Goal: Task Accomplishment & Management: Manage account settings

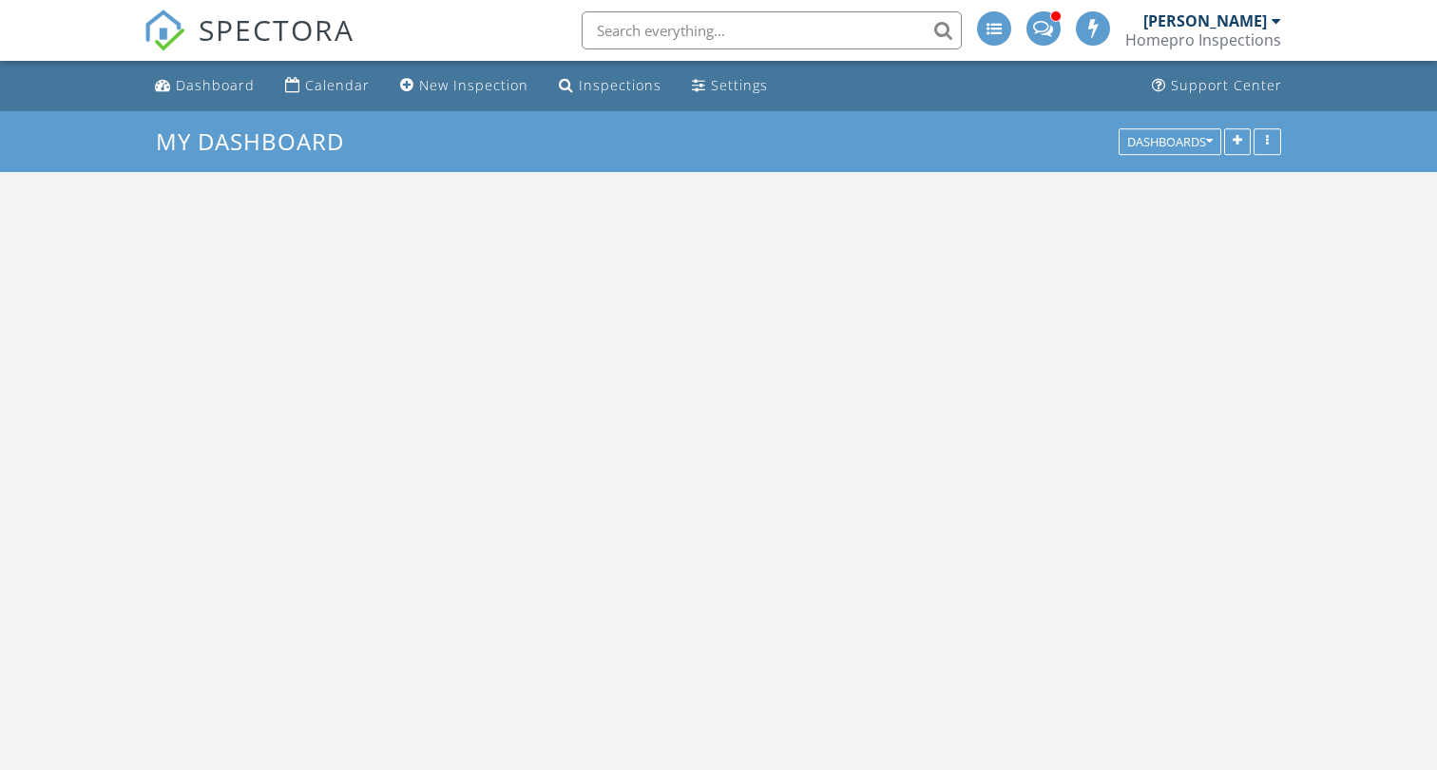
scroll to position [1730, 1438]
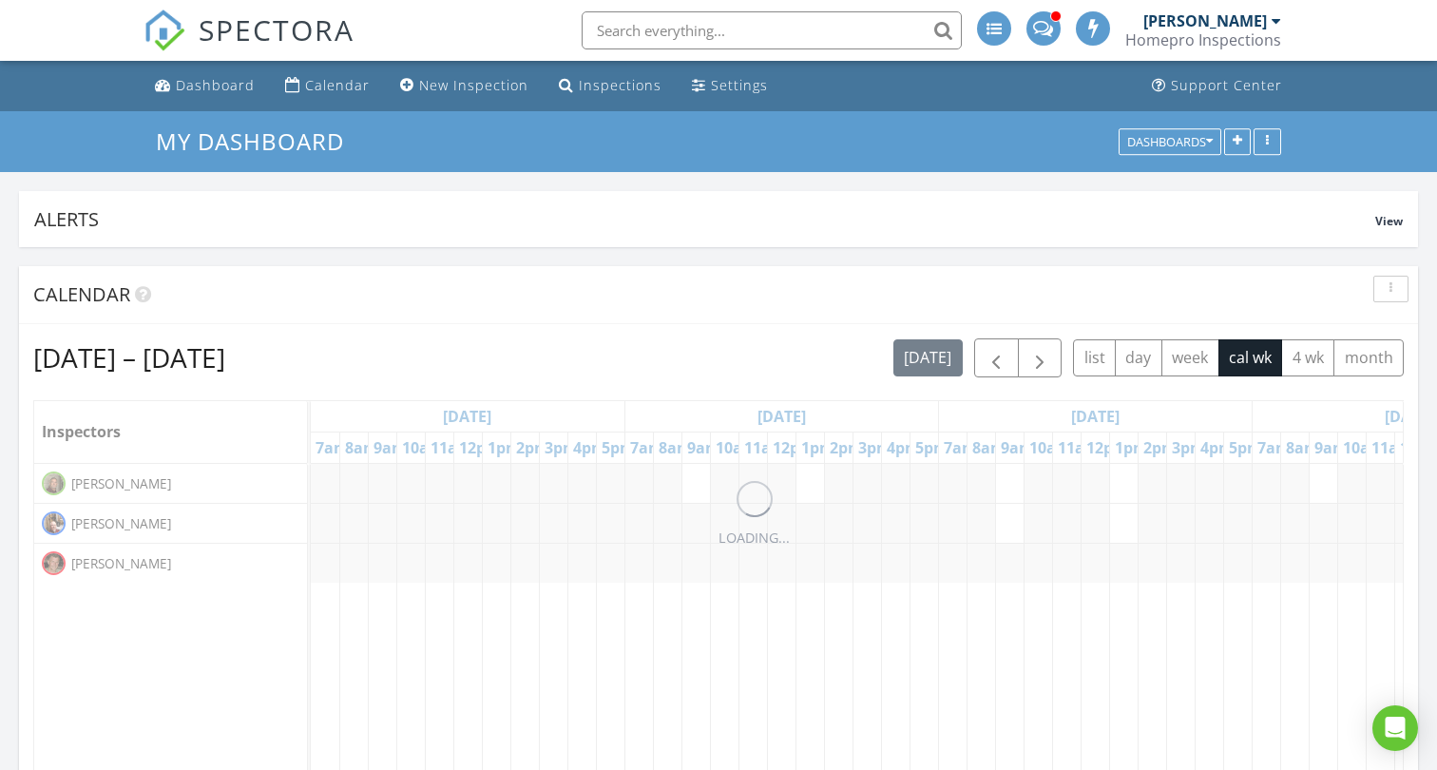
click at [1228, 32] on div "Homepro Inspections" at bounding box center [1203, 39] width 156 height 19
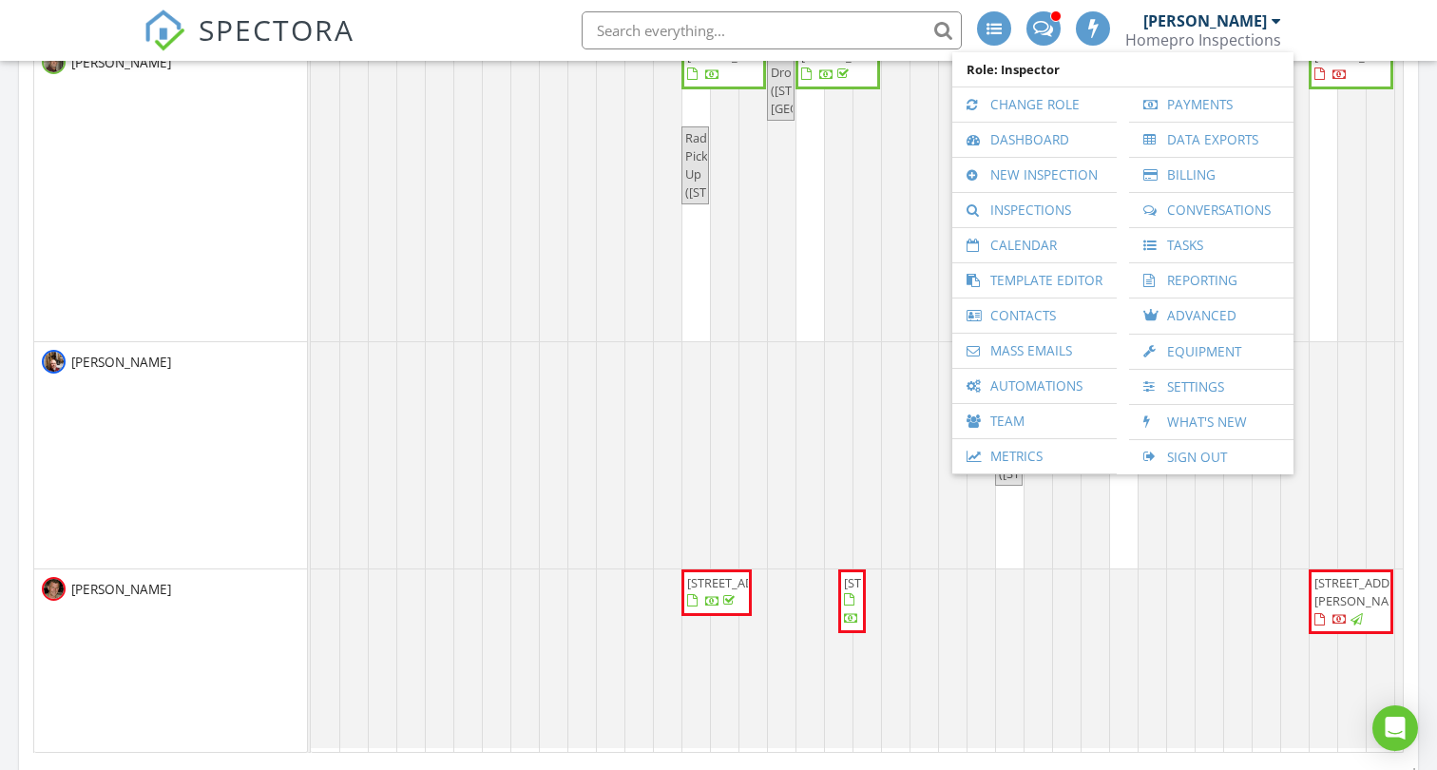
scroll to position [450, 0]
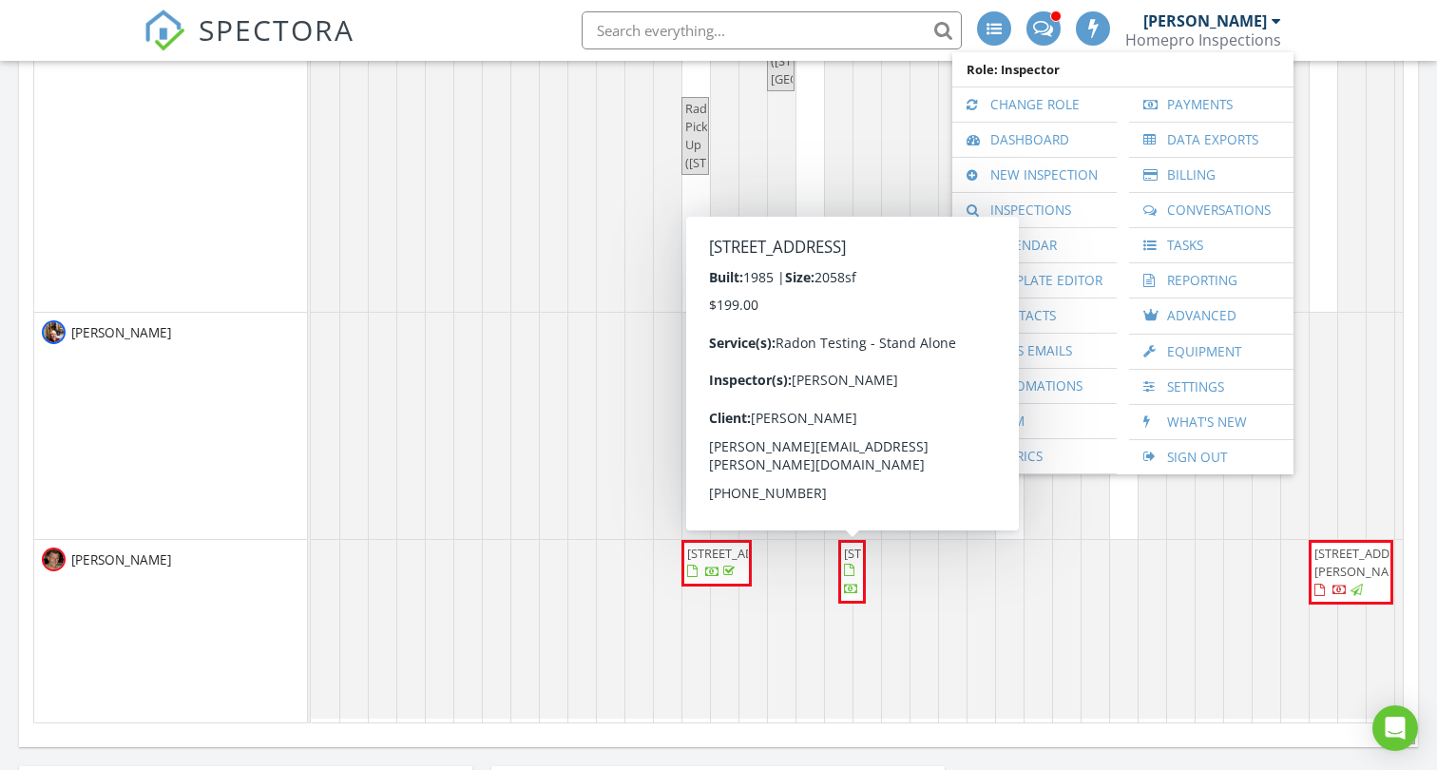
click at [854, 562] on span "1303 34th St NW, Rochester 55901" at bounding box center [897, 552] width 106 height 17
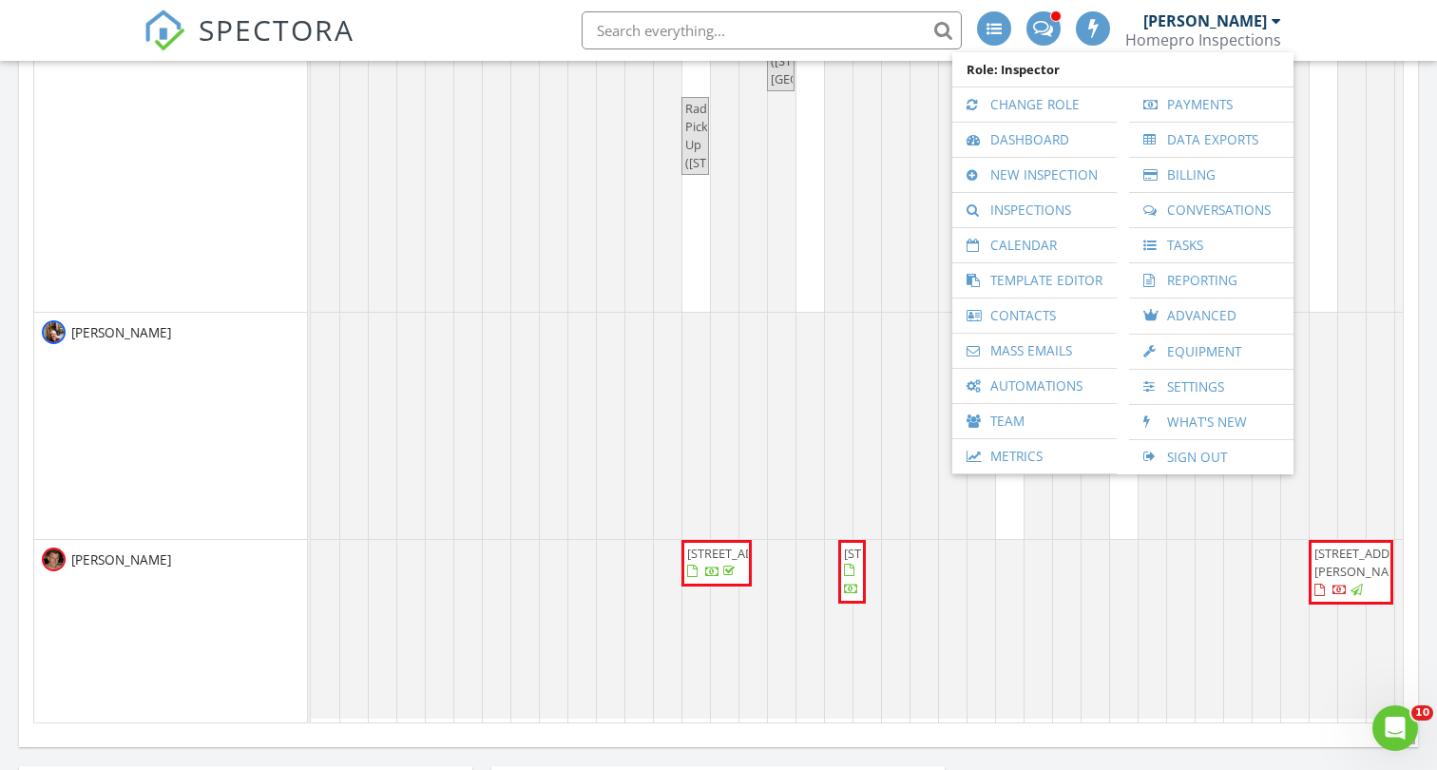
scroll to position [0, 0]
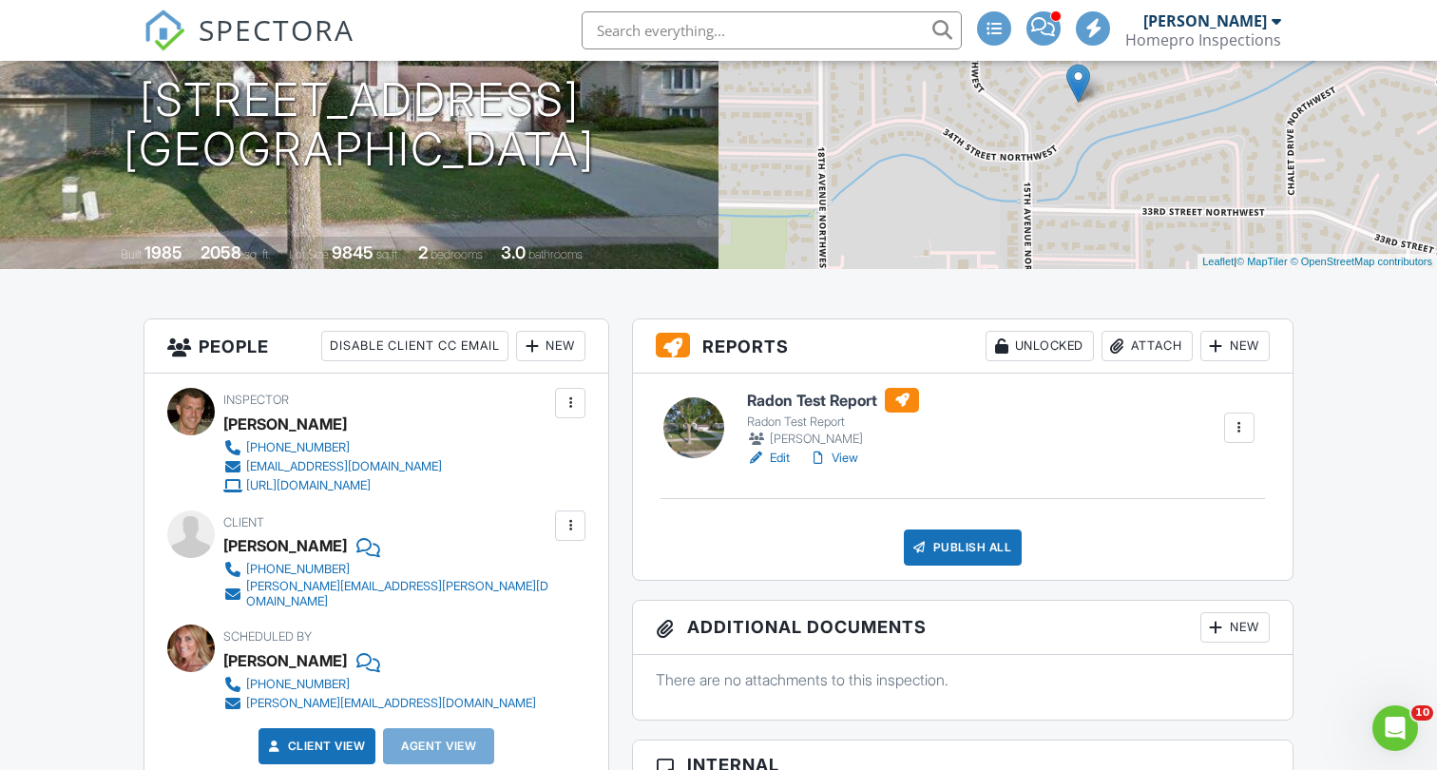
scroll to position [262, 0]
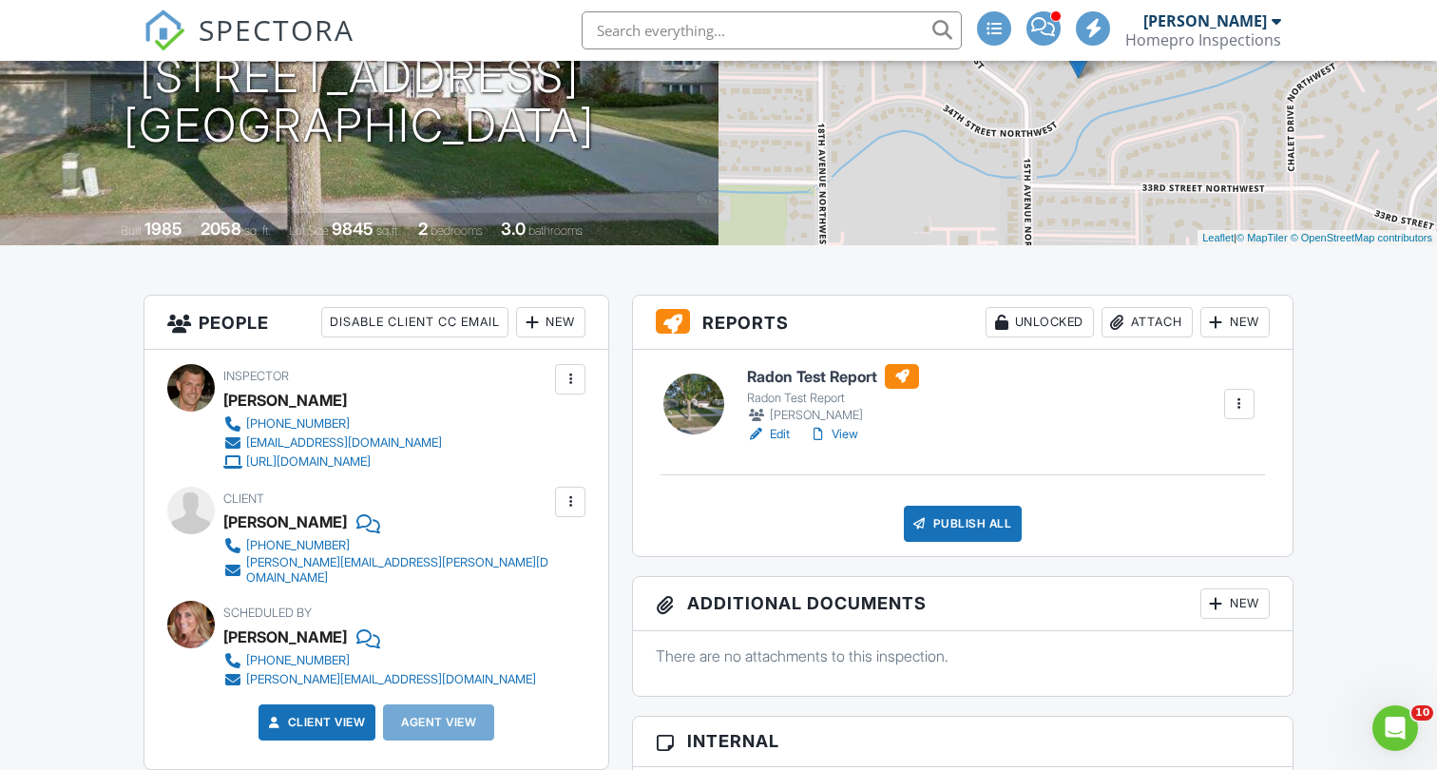
click at [779, 435] on link "Edit" at bounding box center [768, 434] width 43 height 19
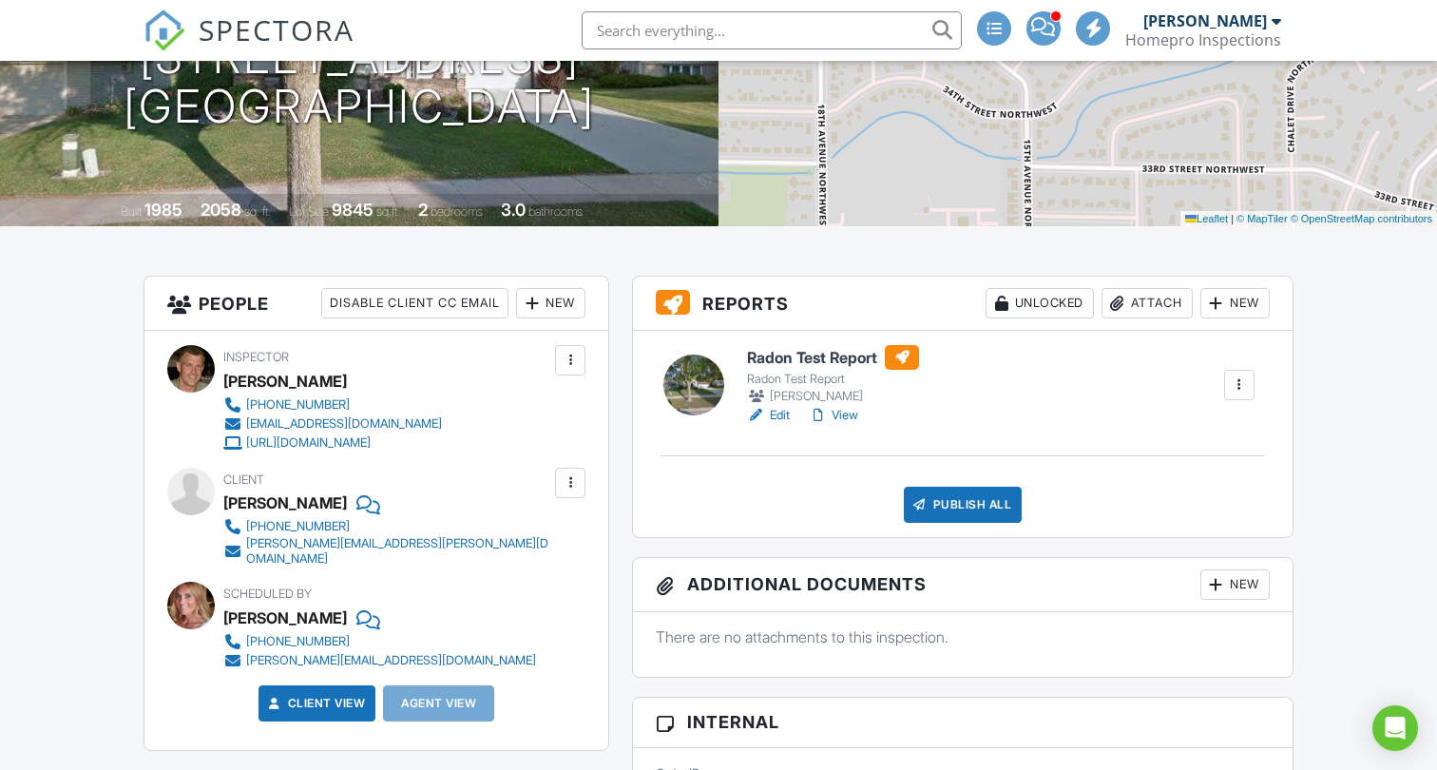
scroll to position [365, 0]
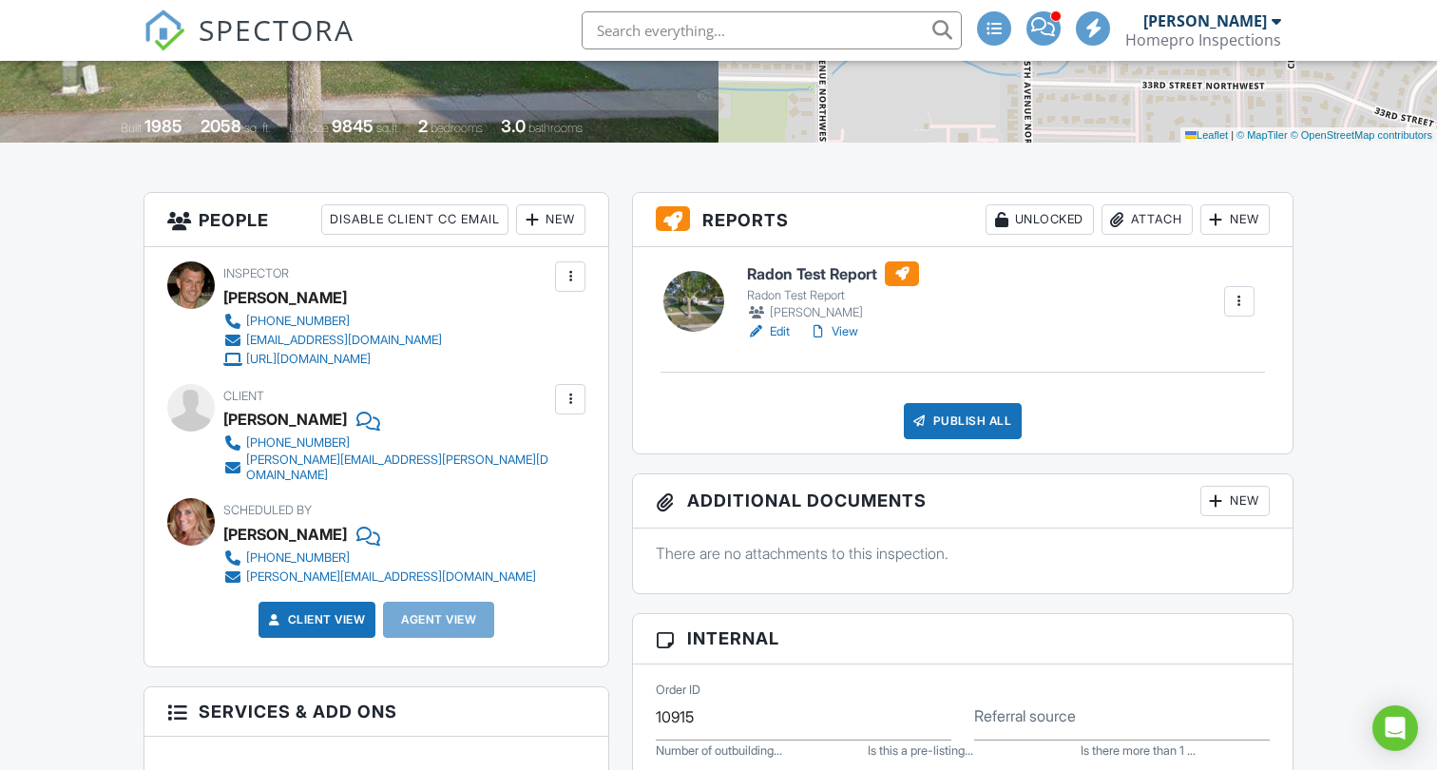
click at [1158, 221] on div "Attach" at bounding box center [1146, 219] width 91 height 30
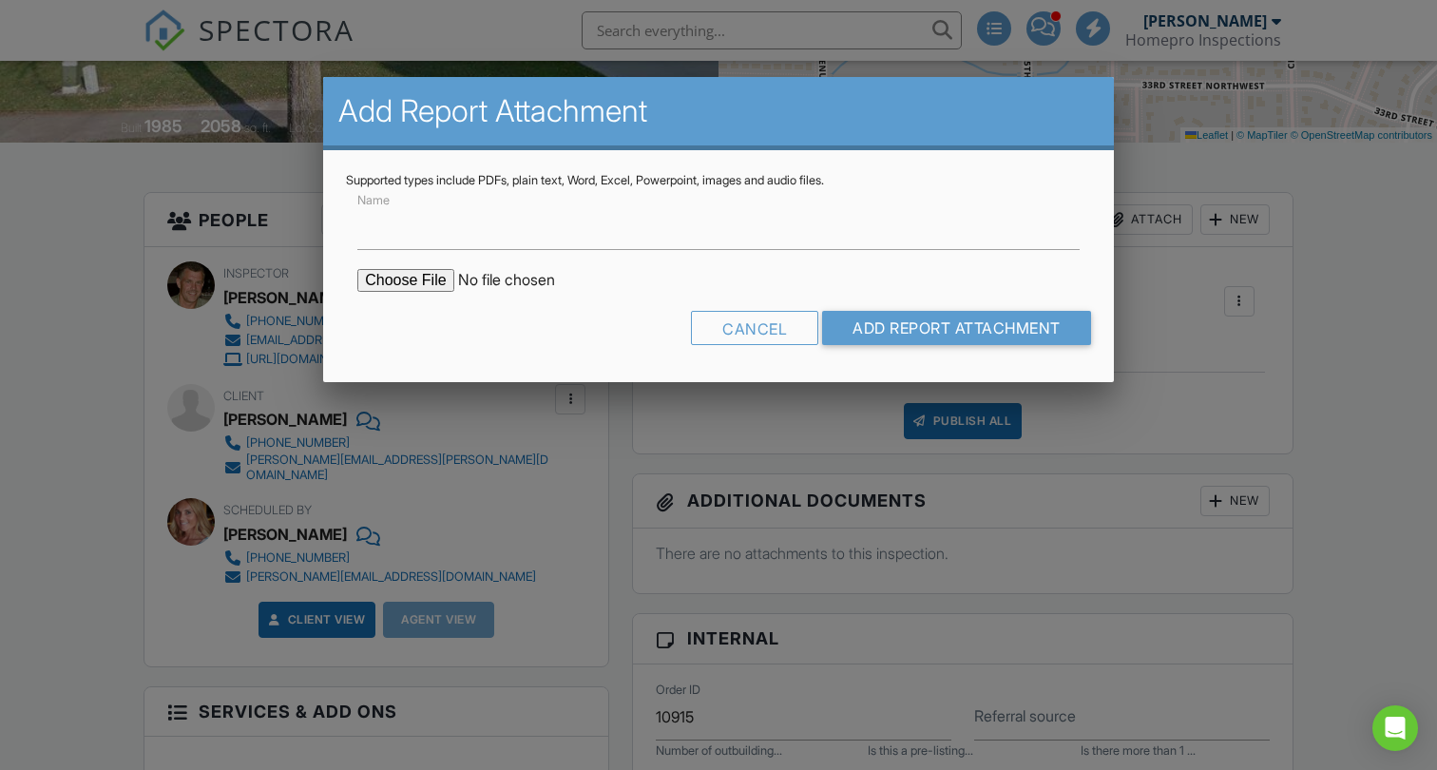
click at [416, 285] on input "file" at bounding box center [518, 280] width 323 height 23
type input "C:\fakepath\082725 - Stortz Radon Family Room.pdf"
click at [390, 221] on label "Name" at bounding box center [377, 226] width 41 height 21
click at [390, 221] on input "Name" at bounding box center [718, 226] width 722 height 47
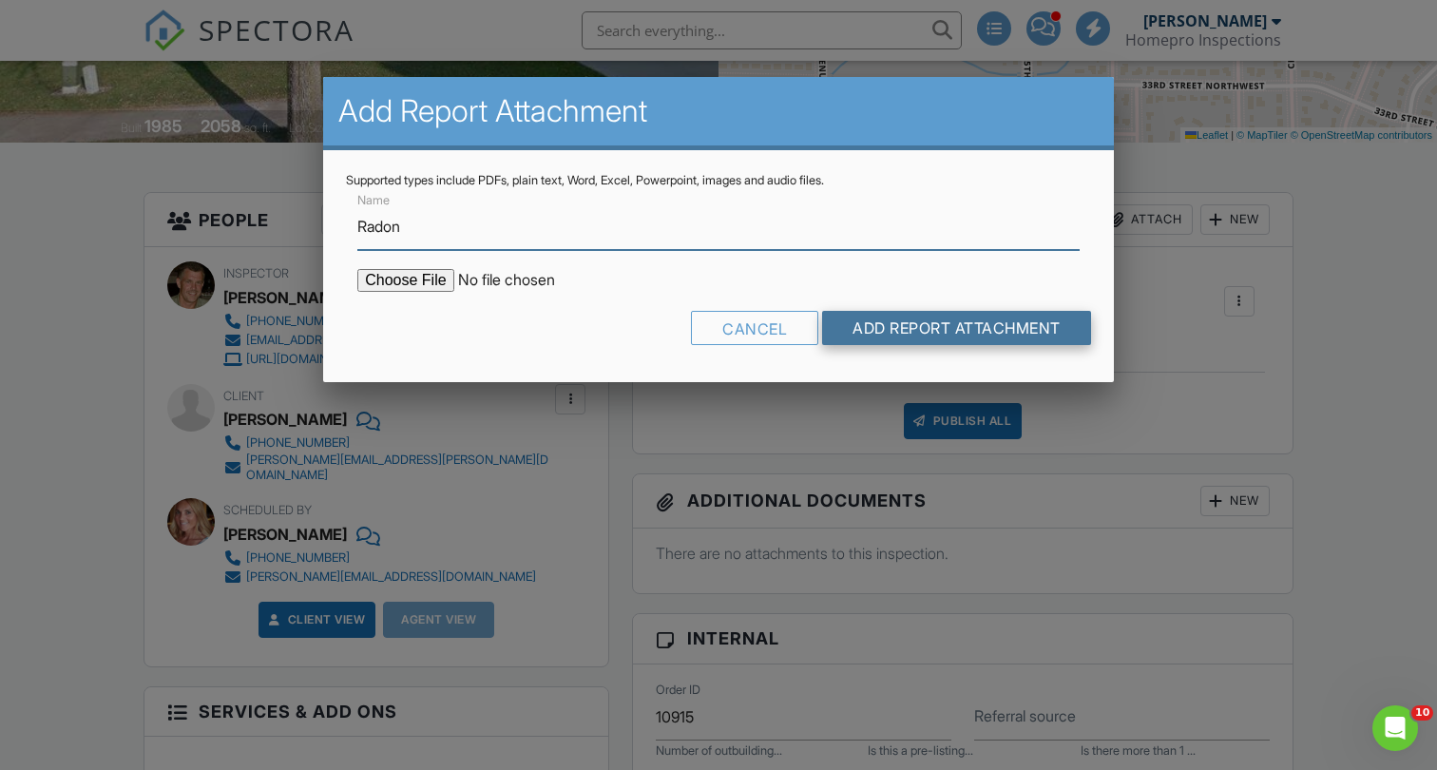
type input "Radon"
click at [936, 332] on input "Add Report Attachment" at bounding box center [956, 328] width 269 height 34
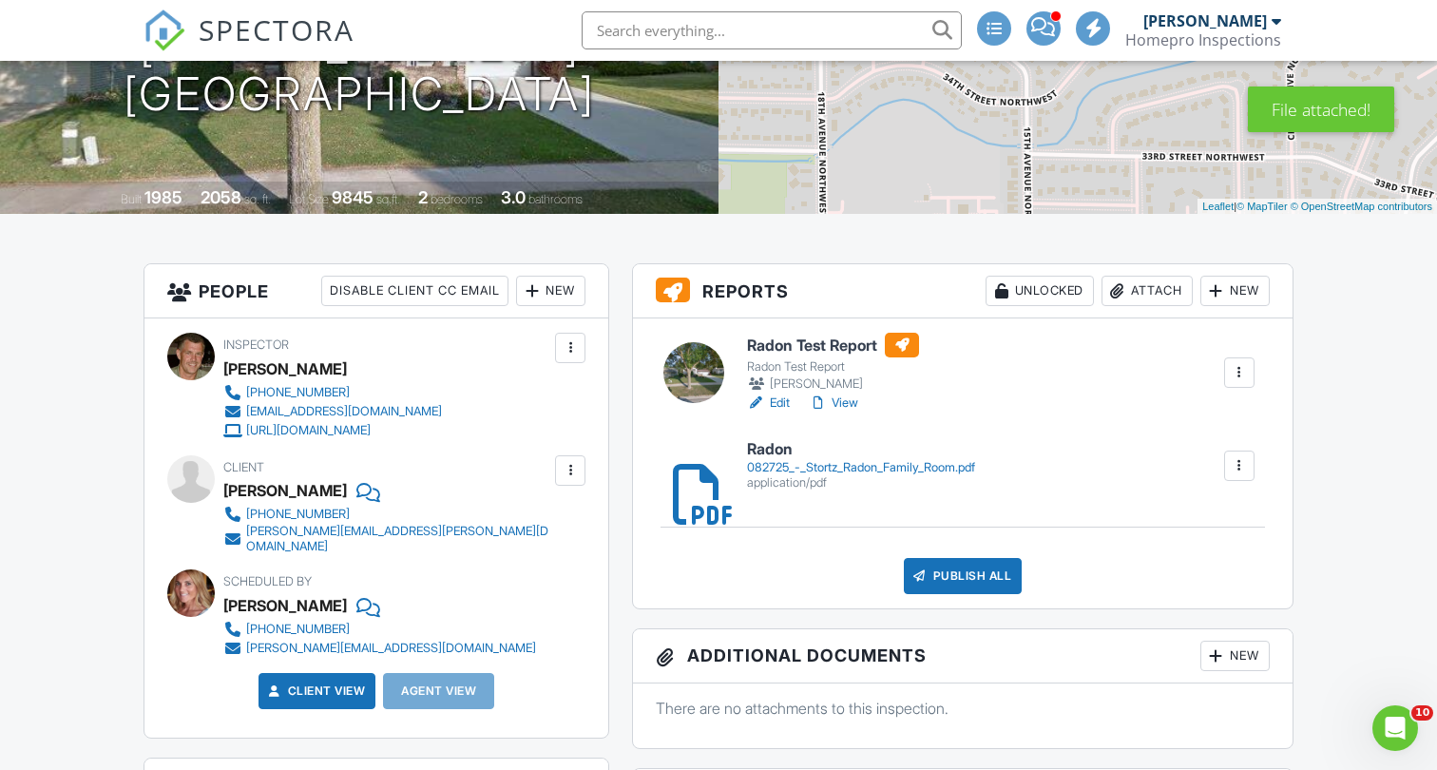
click at [1156, 289] on div "Attach" at bounding box center [1146, 291] width 91 height 30
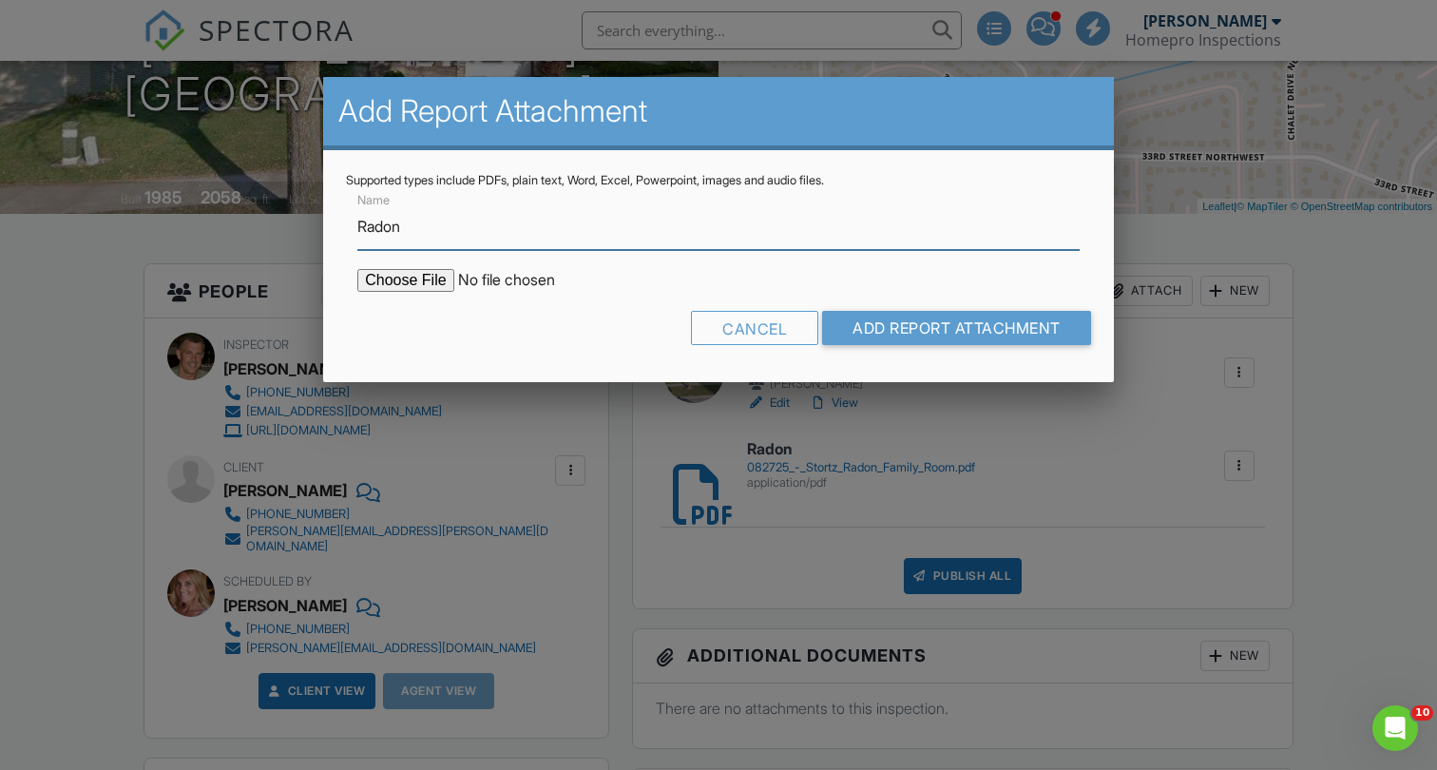
type input "Radon"
click at [414, 278] on input "file" at bounding box center [518, 280] width 323 height 23
type input "C:\fakepath\082725 - Stortz Radon Basement.pdf"
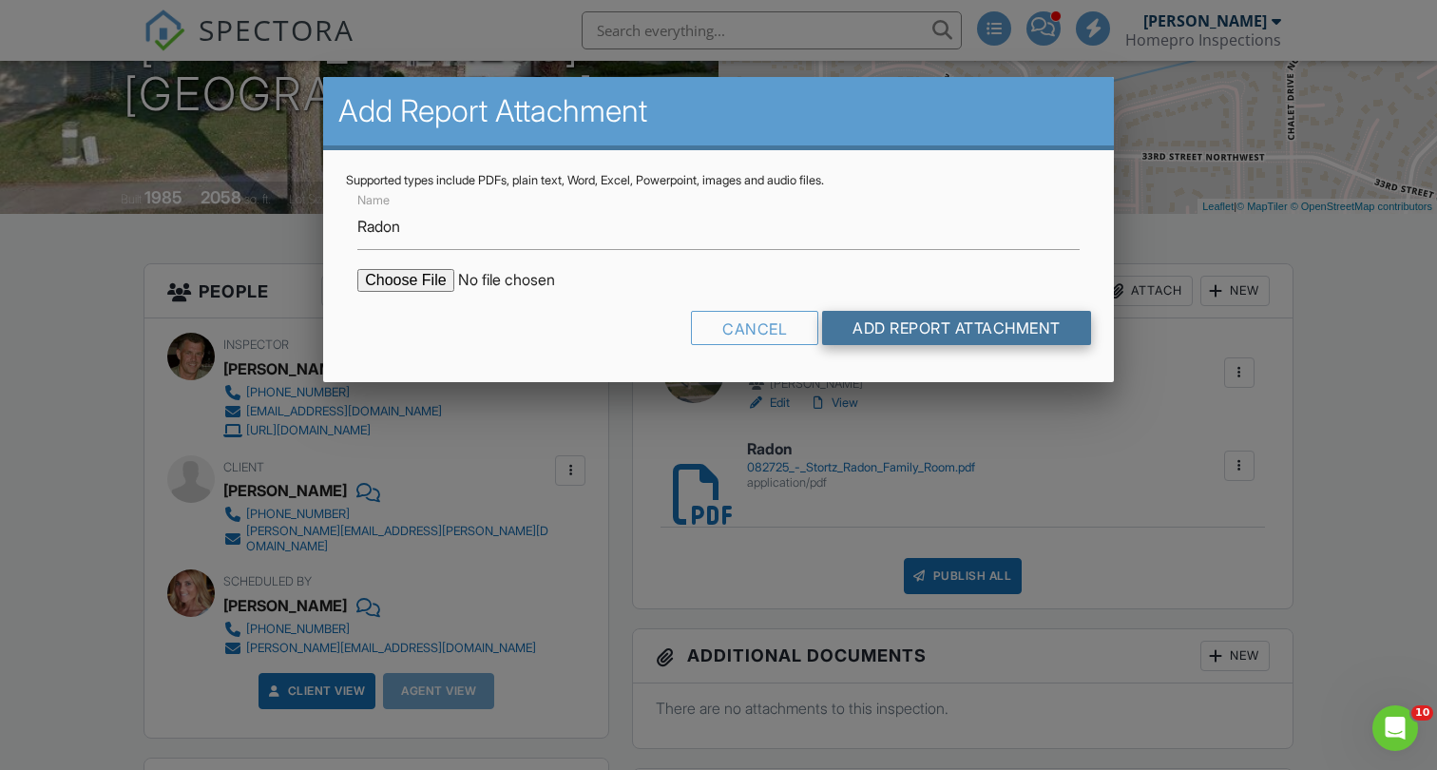
click at [1016, 333] on input "Add Report Attachment" at bounding box center [956, 328] width 269 height 34
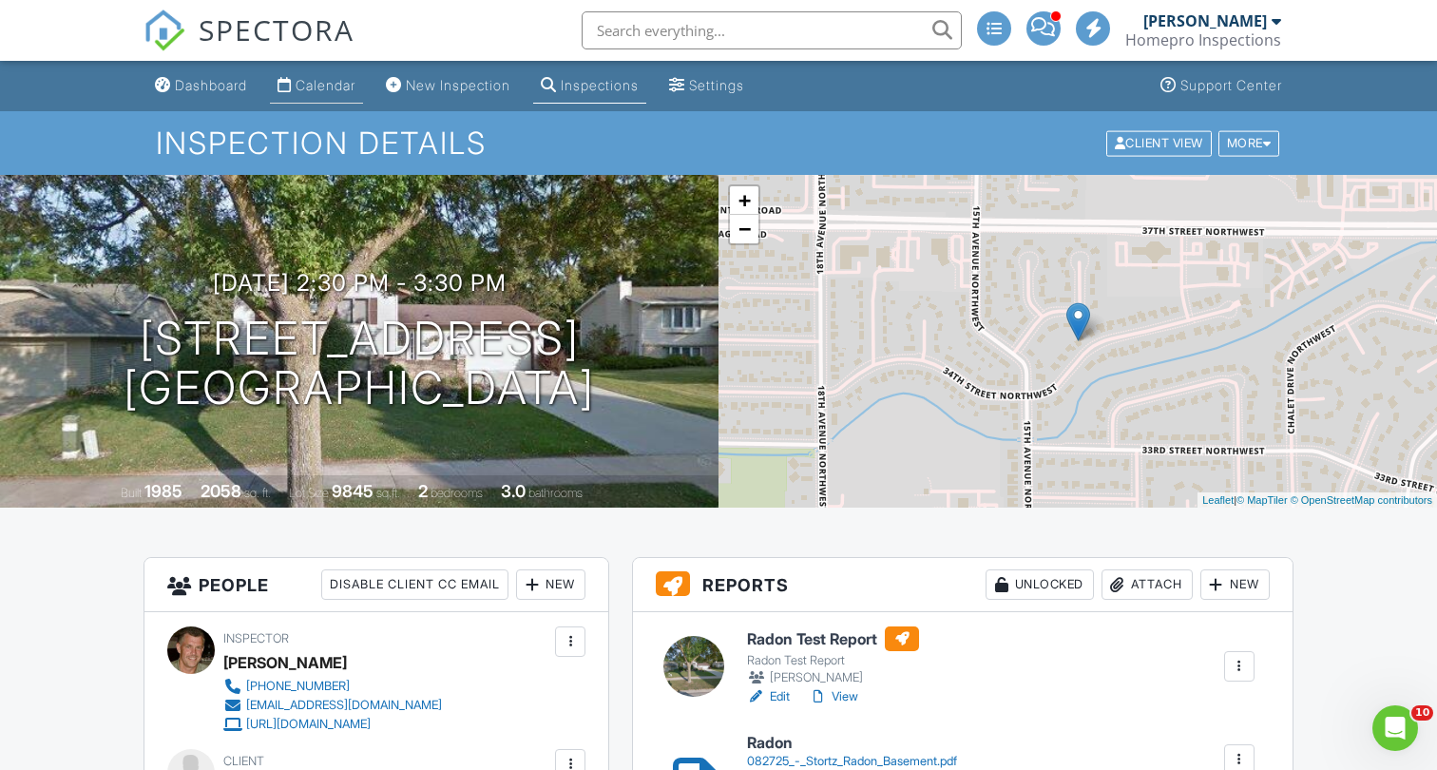
click at [318, 88] on div "Calendar" at bounding box center [325, 85] width 60 height 16
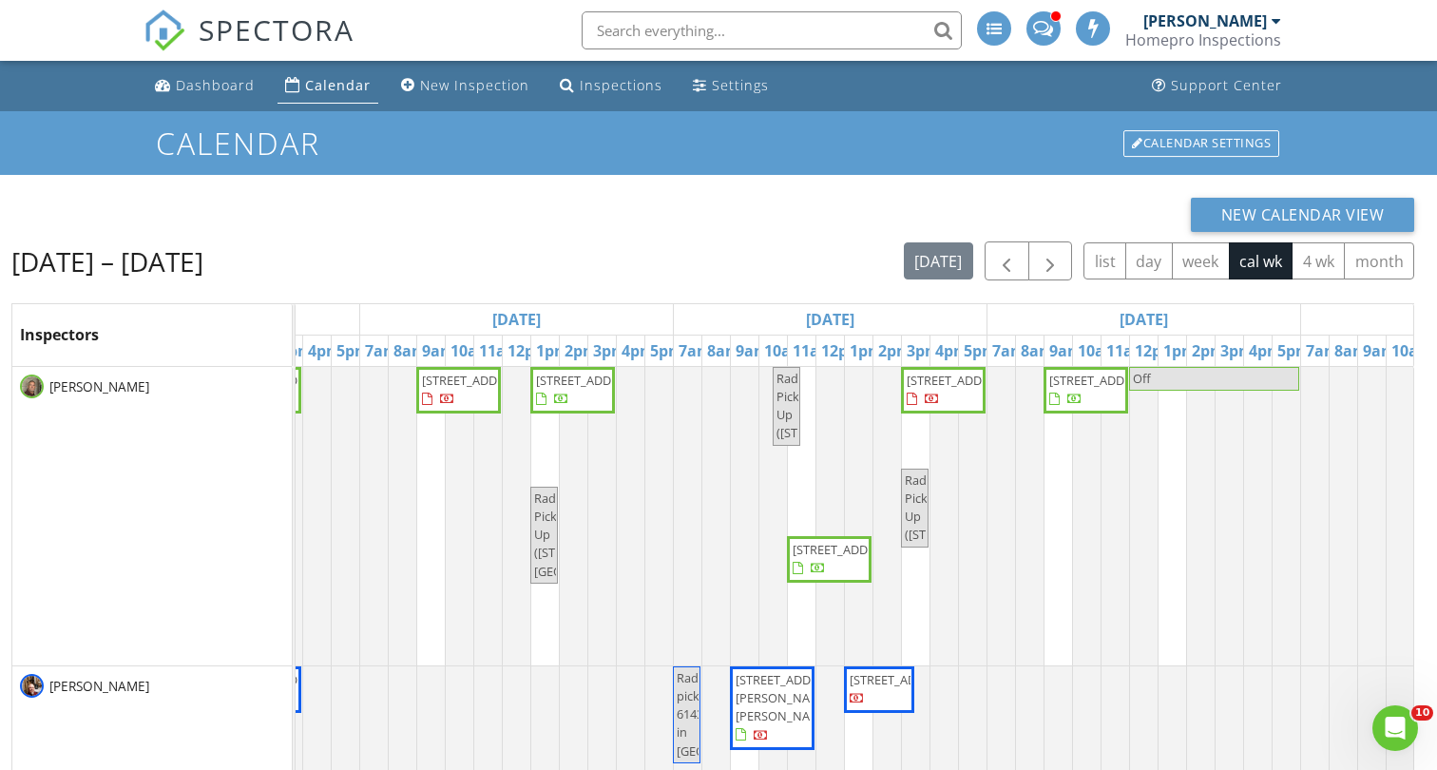
click at [730, 238] on div "New Calendar View Aug 24 – 30, 2025 today list day week cal wk 4 wk month Inspe…" at bounding box center [712, 604] width 1402 height 813
click at [1054, 266] on span "button" at bounding box center [1049, 261] width 23 height 23
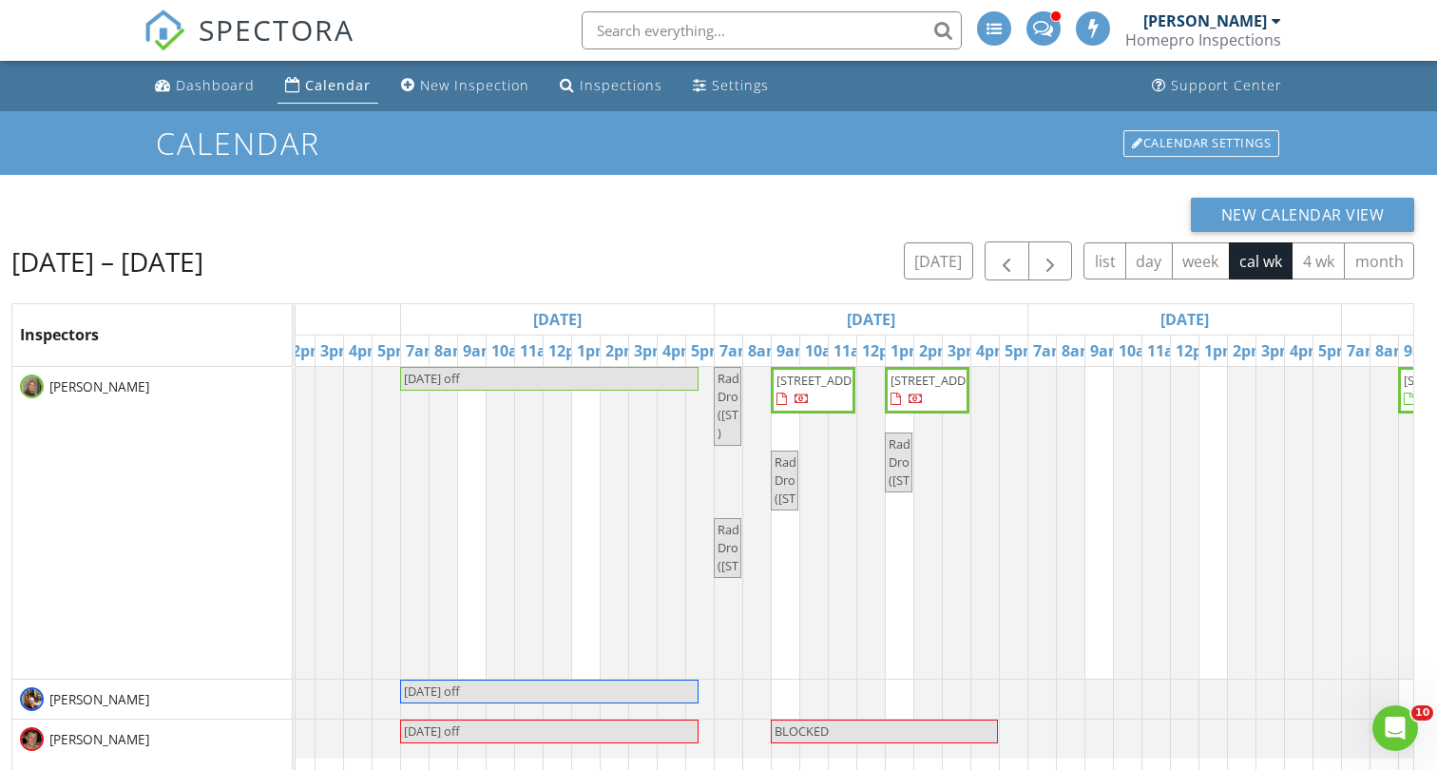
click at [834, 389] on span "2305 5th Street NW, Austin 55912" at bounding box center [829, 379] width 106 height 17
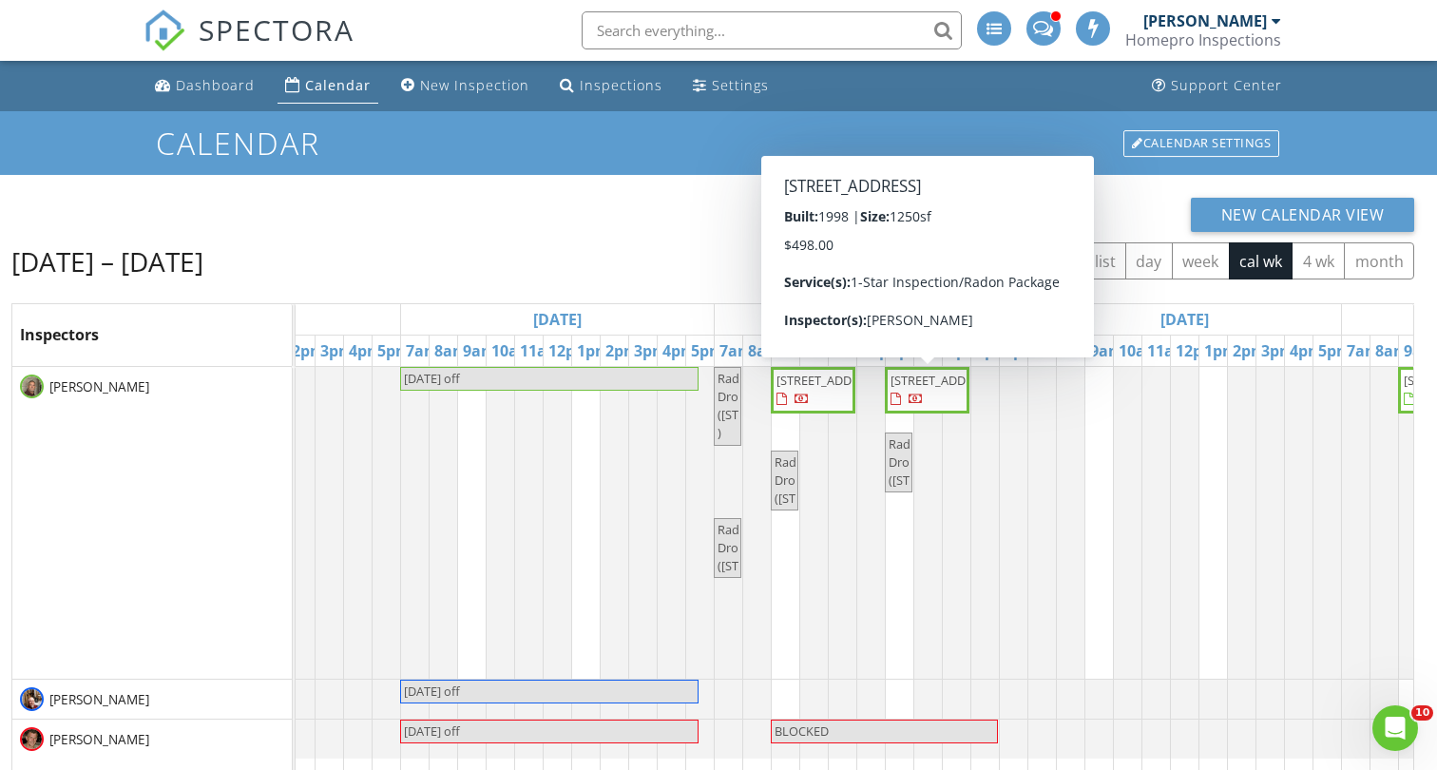
click at [952, 389] on span "2307 5th St NW, Austin 55912" at bounding box center [943, 379] width 106 height 17
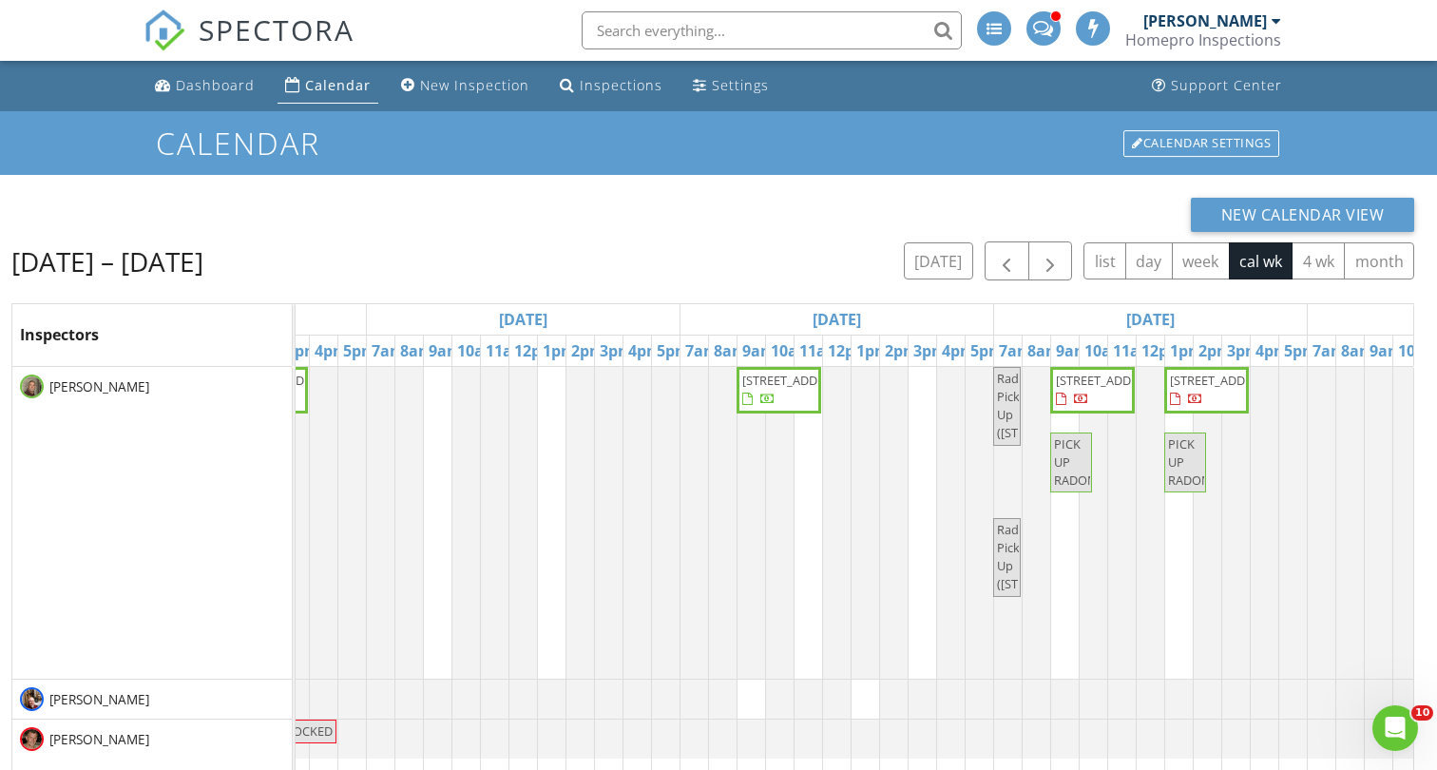
scroll to position [0, 871]
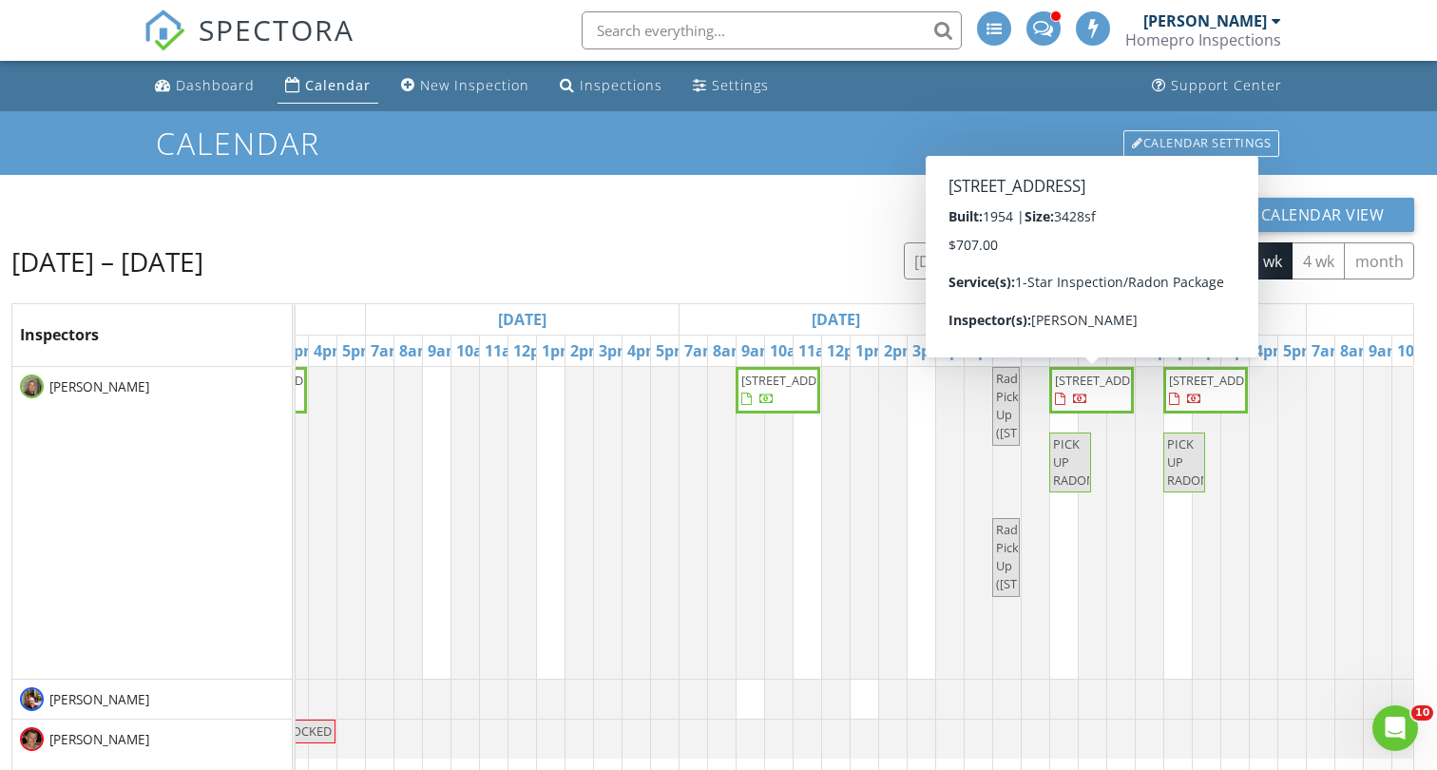
click at [1096, 388] on span "1400 4th ave se, Austin 55912" at bounding box center [1108, 379] width 106 height 17
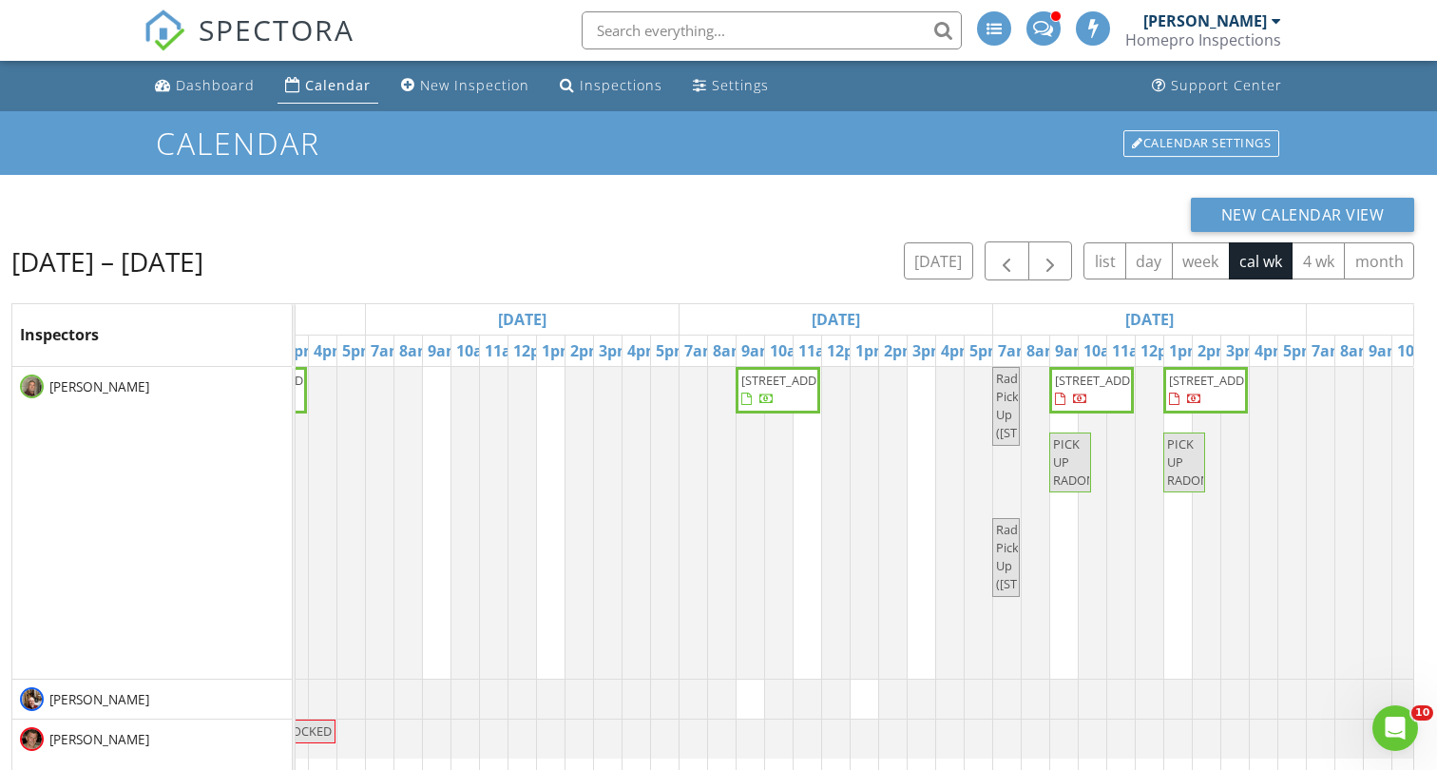
click at [1201, 389] on span "1500 5th St NW, Austin 55912" at bounding box center [1222, 379] width 106 height 17
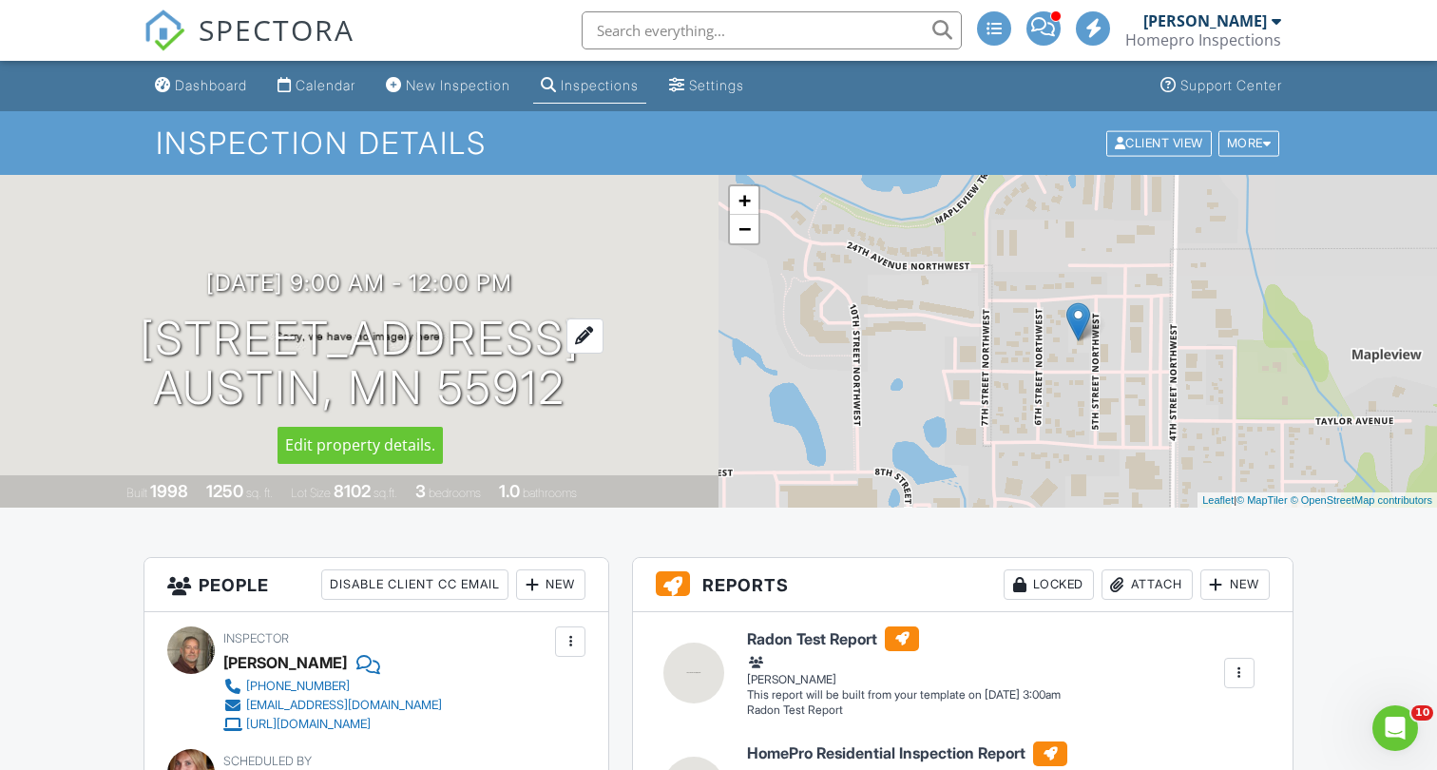
click at [482, 345] on h1 "[STREET_ADDRESS] [GEOGRAPHIC_DATA], Mn 55912" at bounding box center [360, 364] width 440 height 101
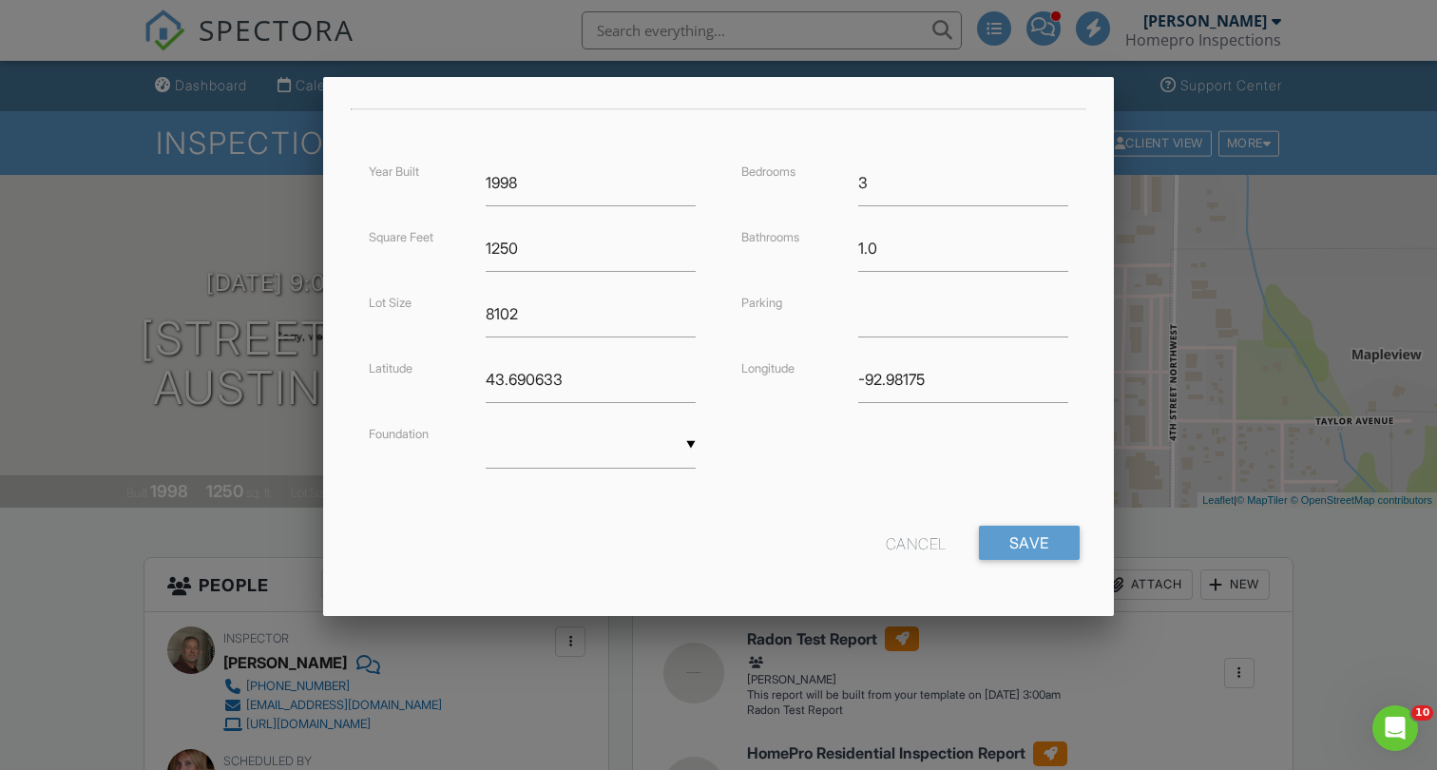
scroll to position [409, 0]
click at [918, 544] on div "Cancel" at bounding box center [916, 544] width 61 height 34
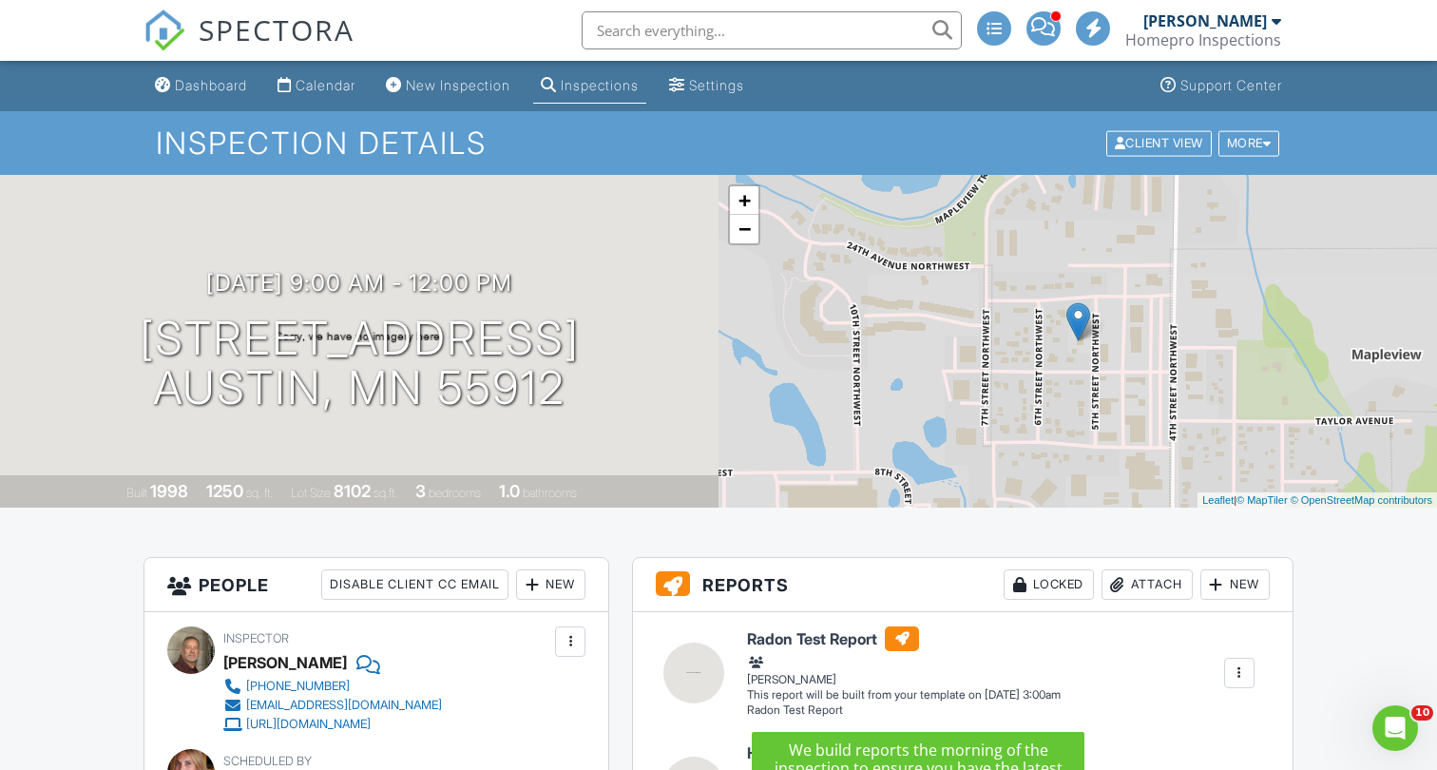
scroll to position [0, 0]
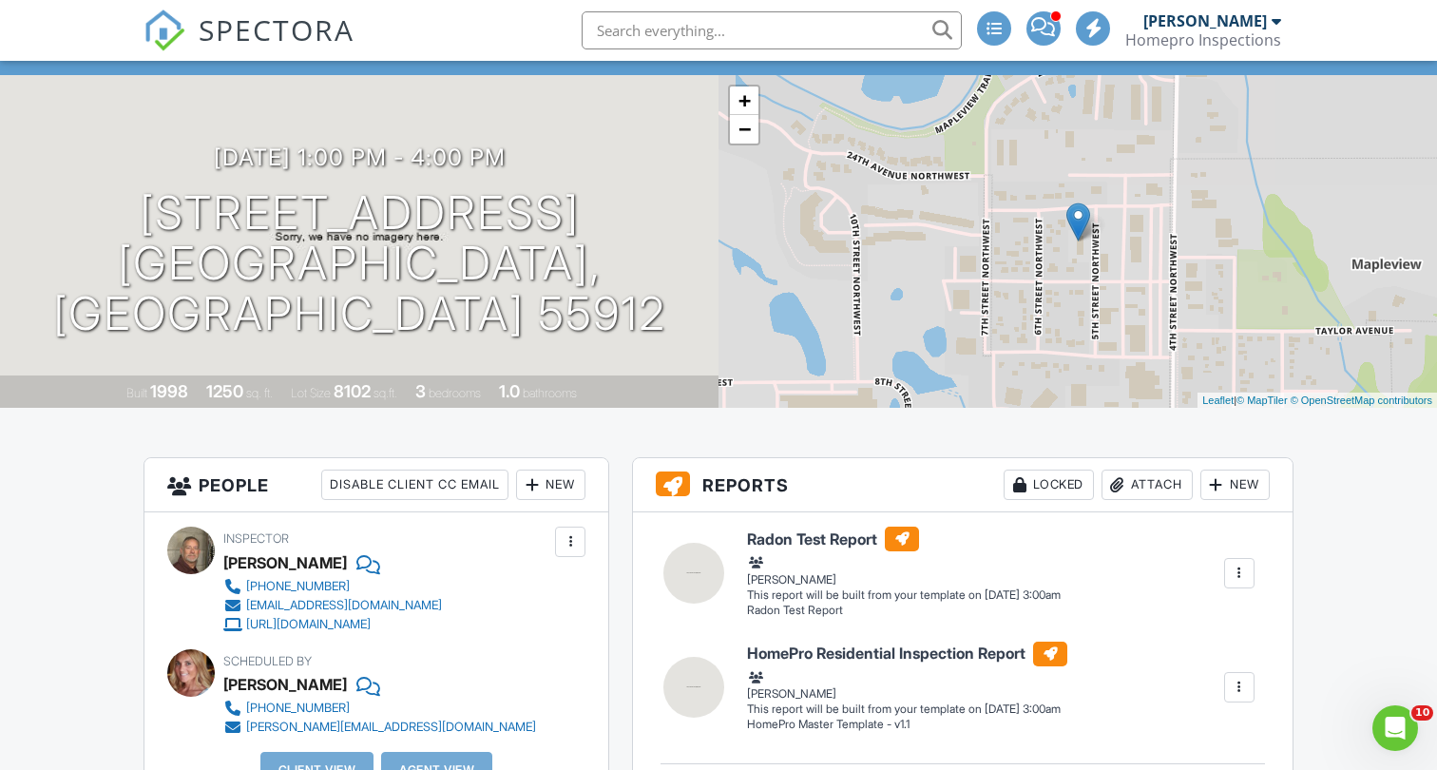
scroll to position [80, 0]
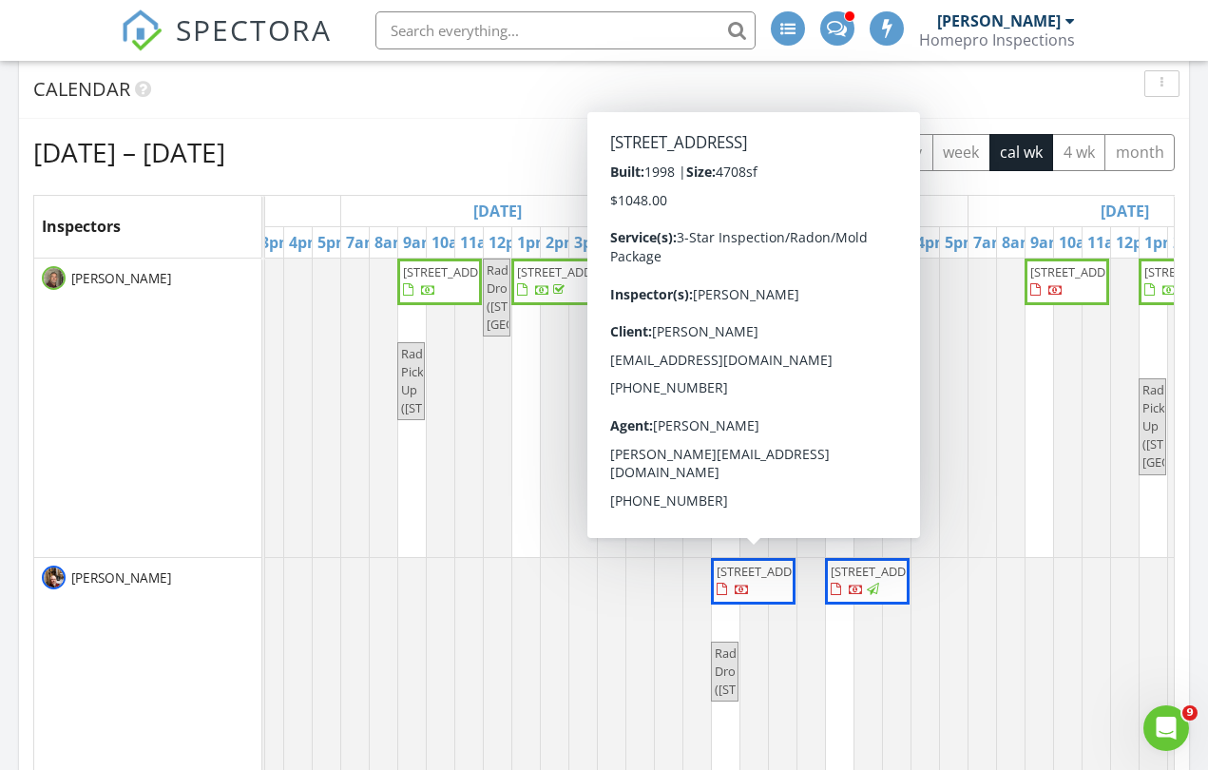
click at [776, 580] on span "61431 252nd Ave , Mantorville 55955" at bounding box center [769, 570] width 106 height 17
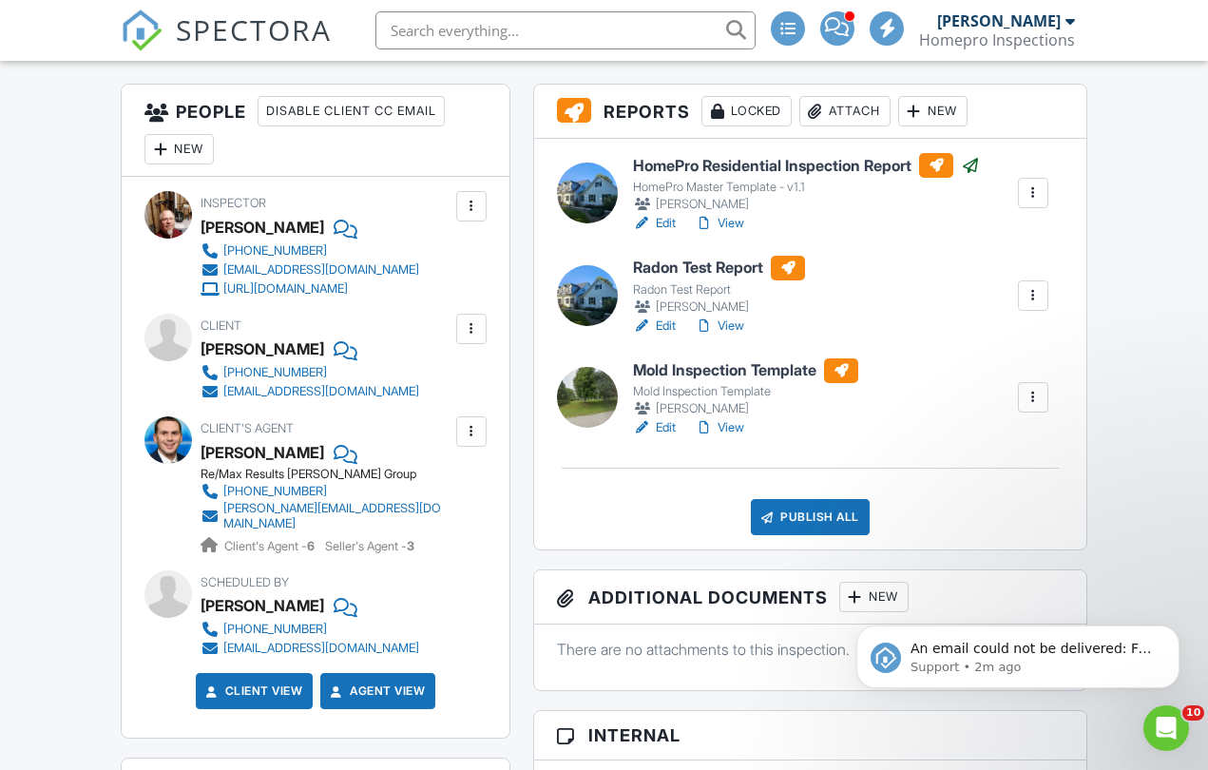
click at [1036, 395] on div at bounding box center [1032, 397] width 19 height 19
click html "An email could not be delivered: For more information, view Why emails don't ge…"
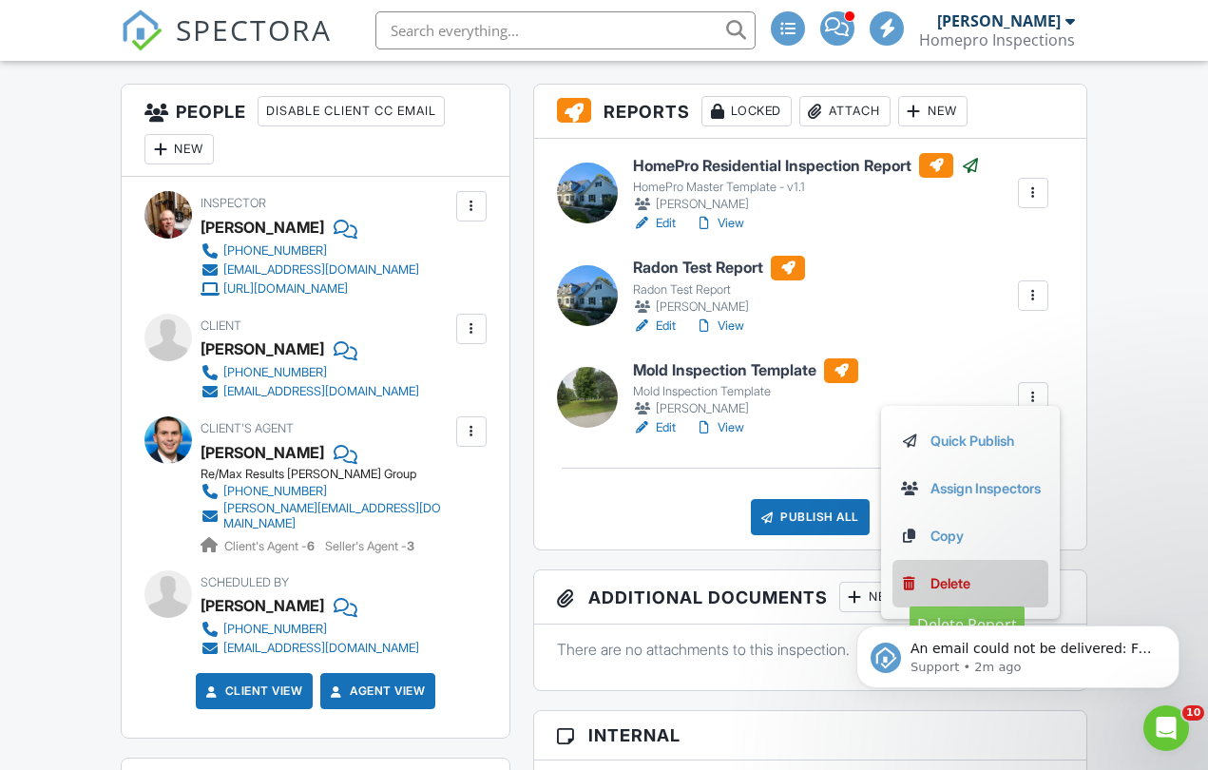
click at [938, 584] on div "Delete" at bounding box center [950, 583] width 40 height 21
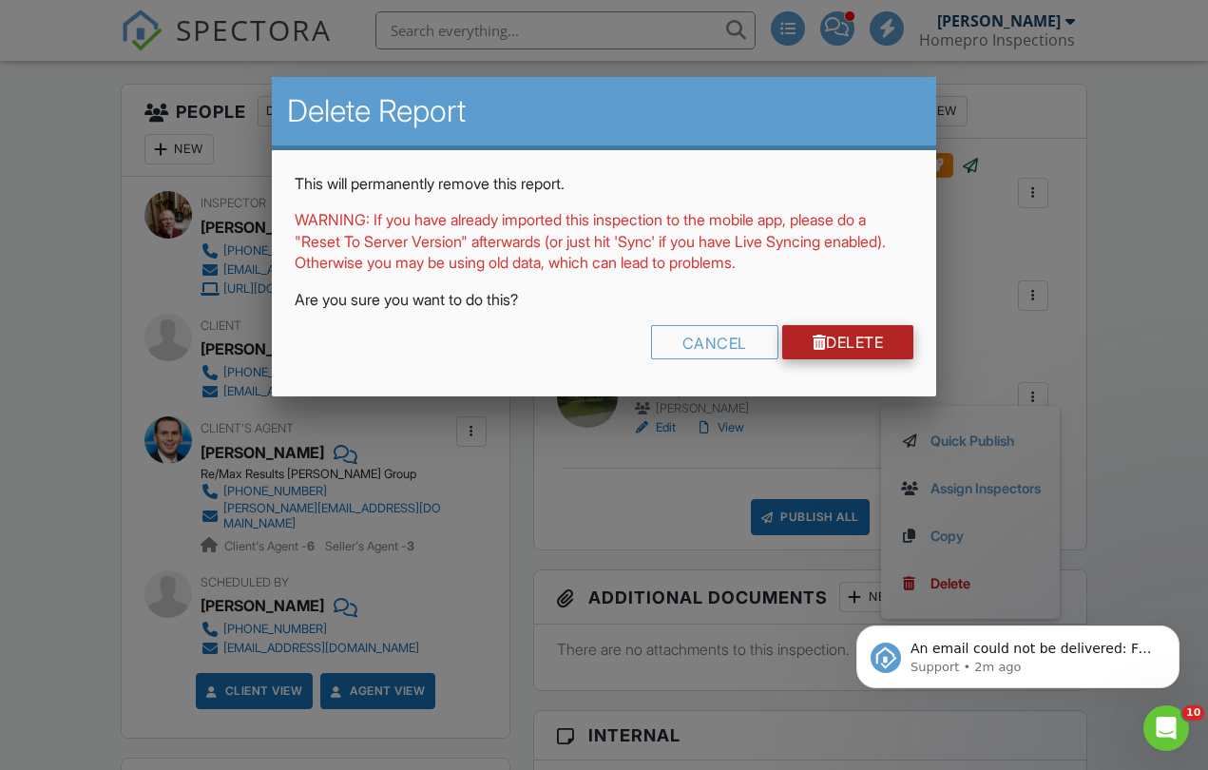
click at [843, 339] on link "Delete" at bounding box center [848, 342] width 132 height 34
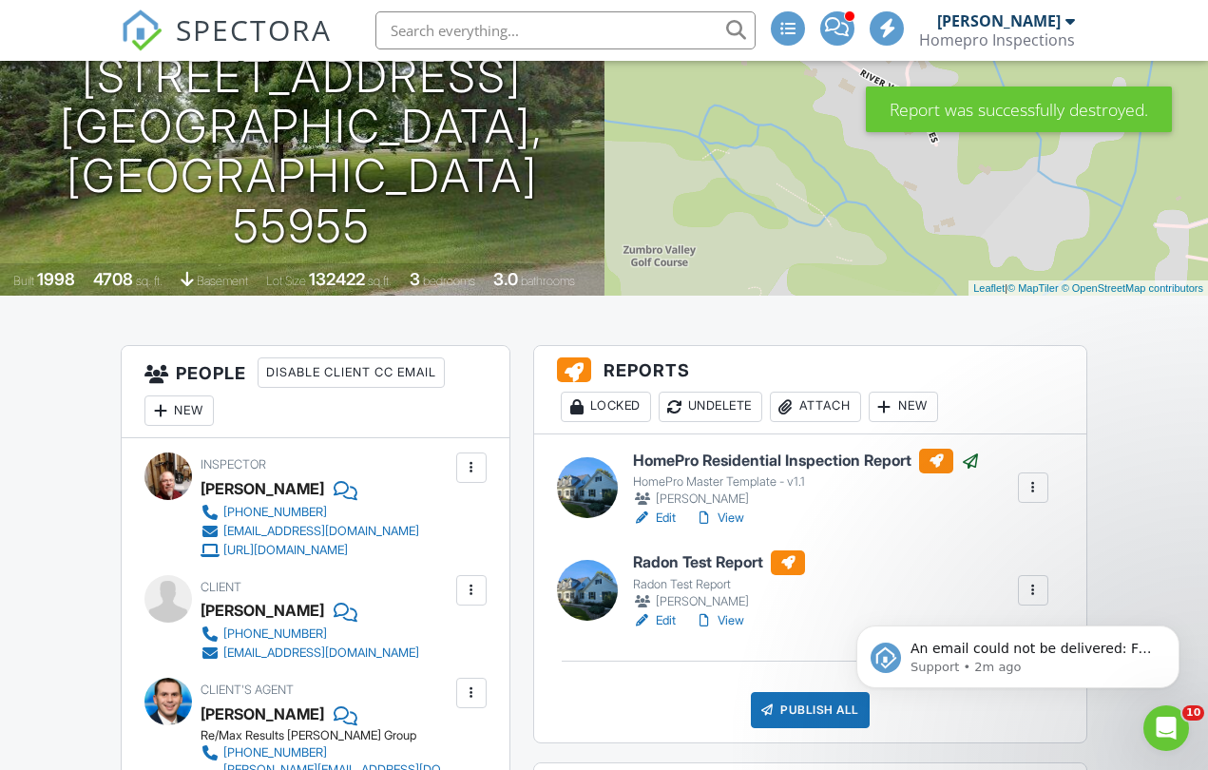
scroll to position [260, 0]
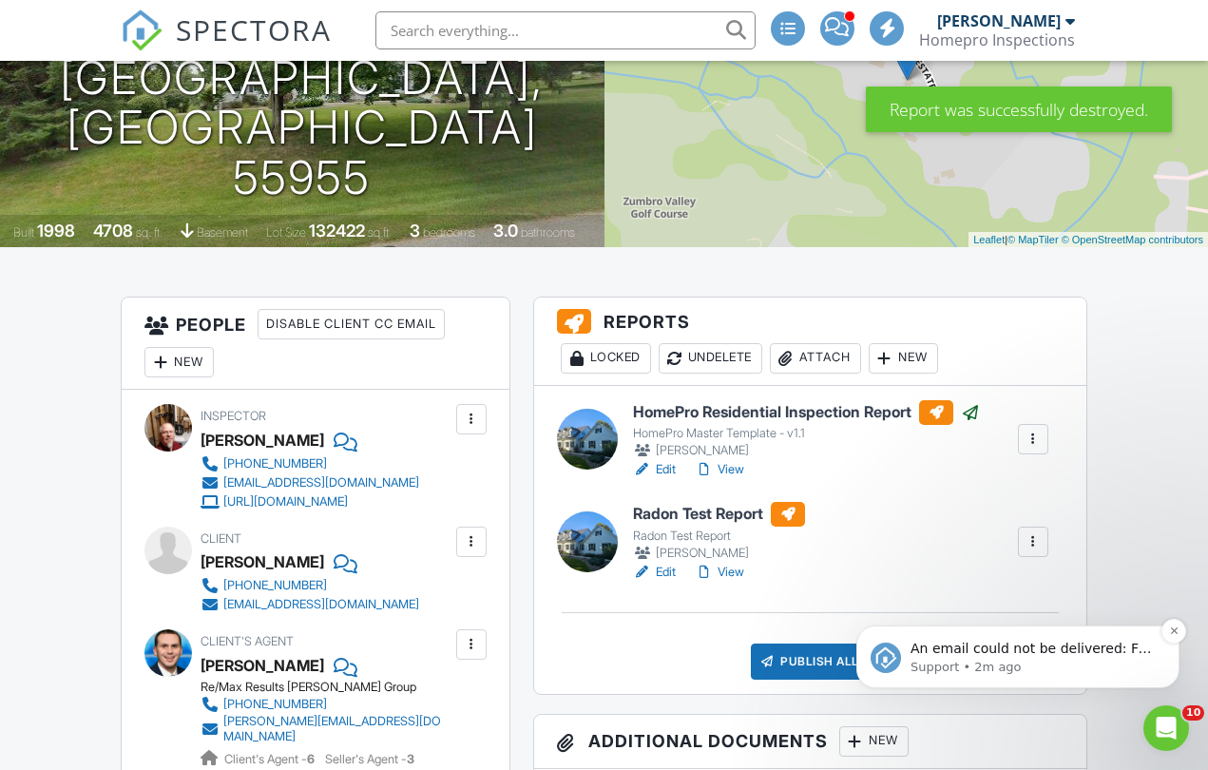
click at [995, 653] on p "An email could not be delivered: For more information, view Why emails don't ge…" at bounding box center [1032, 648] width 245 height 19
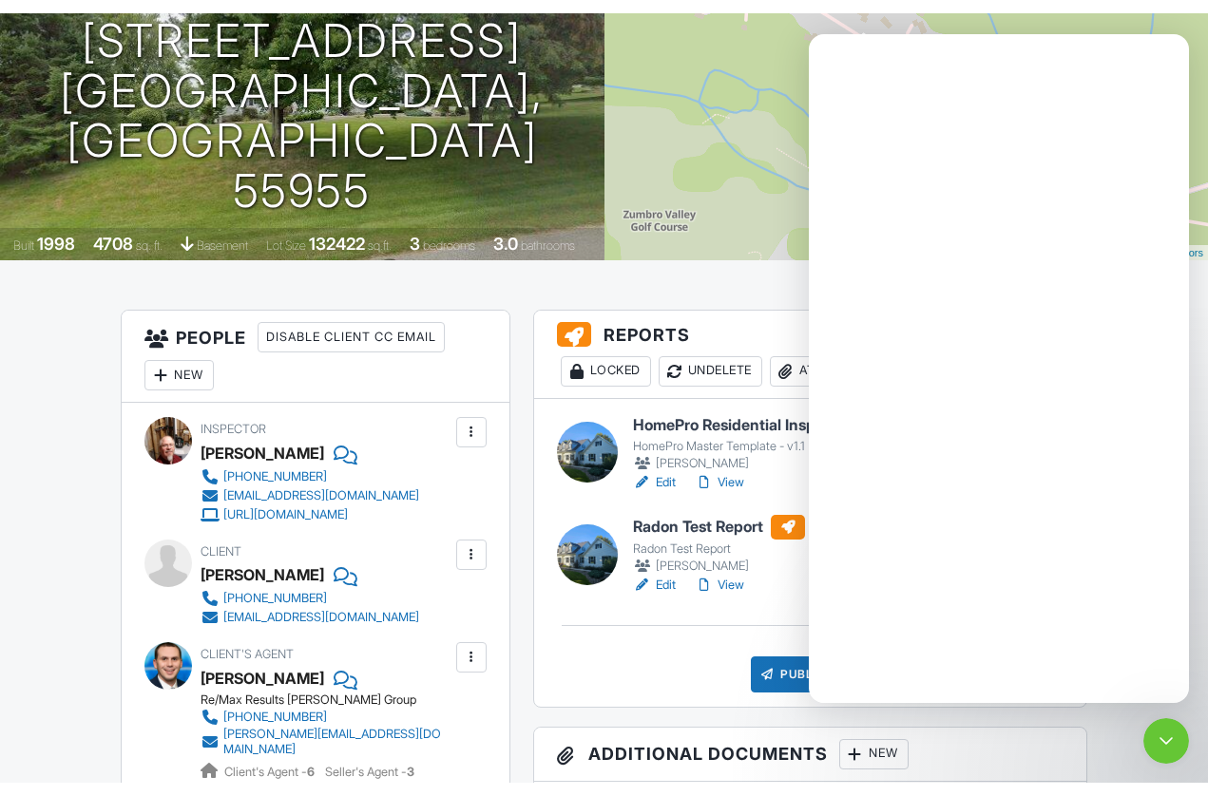
scroll to position [0, 0]
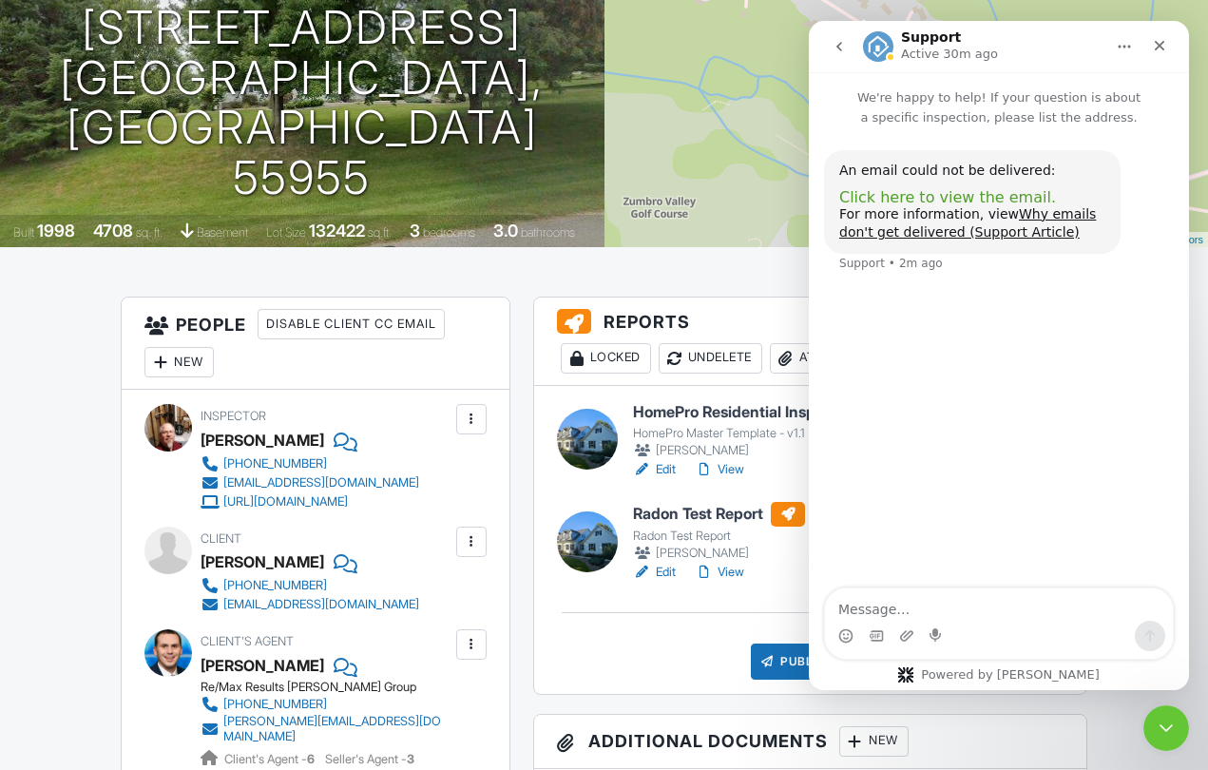
click at [904, 199] on span "Click here to view the email." at bounding box center [947, 197] width 217 height 18
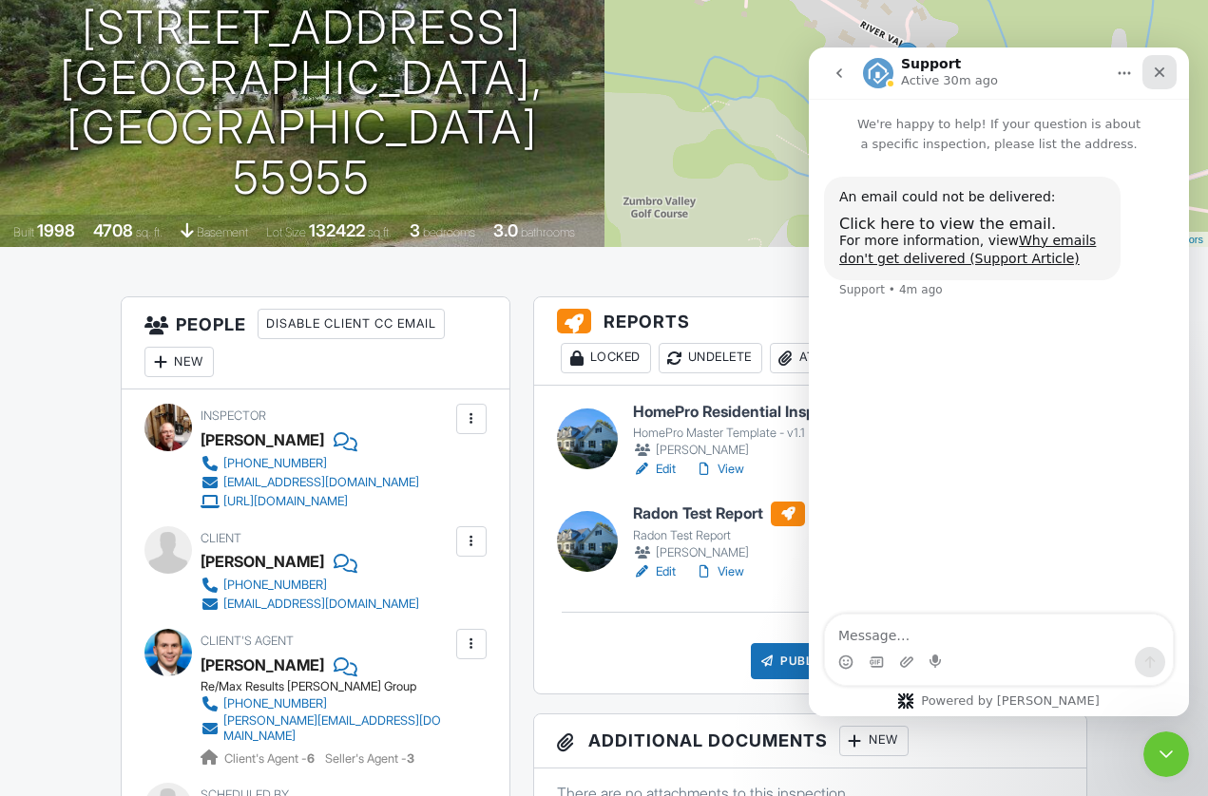
click at [1156, 76] on icon "Close" at bounding box center [1159, 72] width 10 height 10
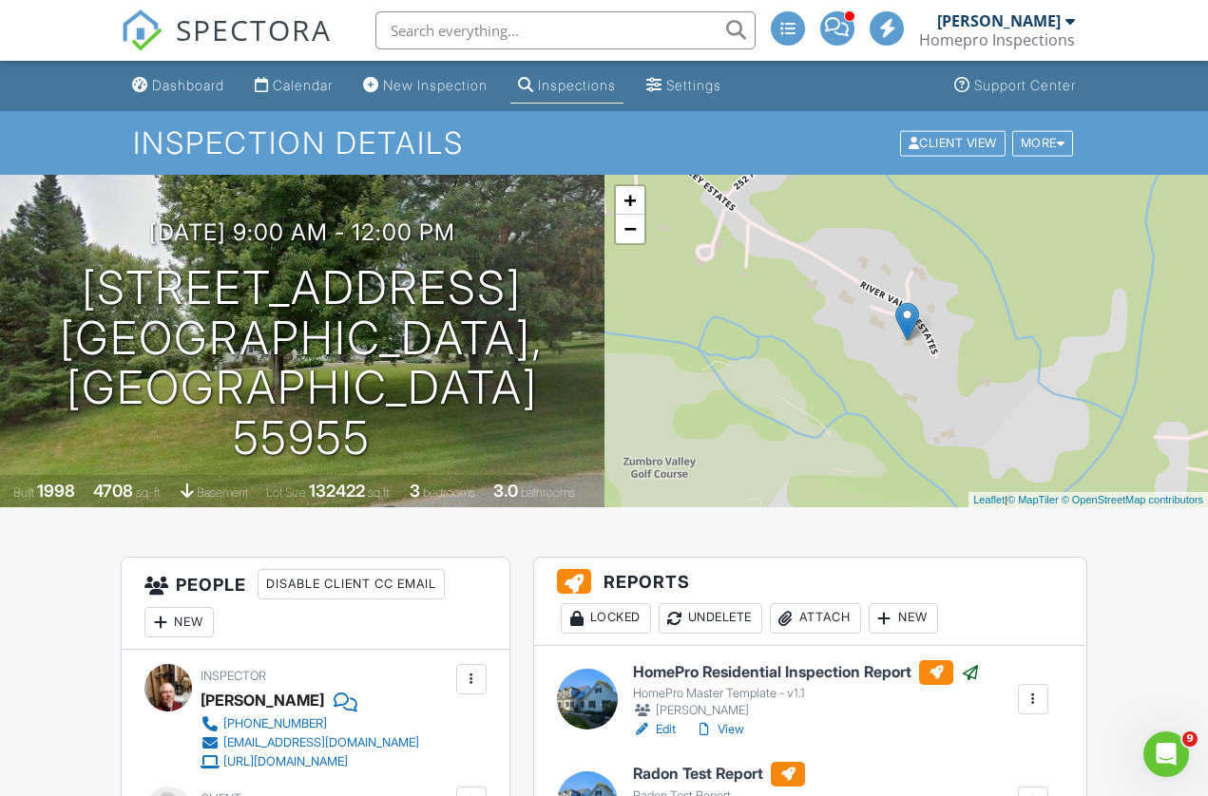
click at [996, 31] on div "Homepro Inspections" at bounding box center [997, 39] width 156 height 19
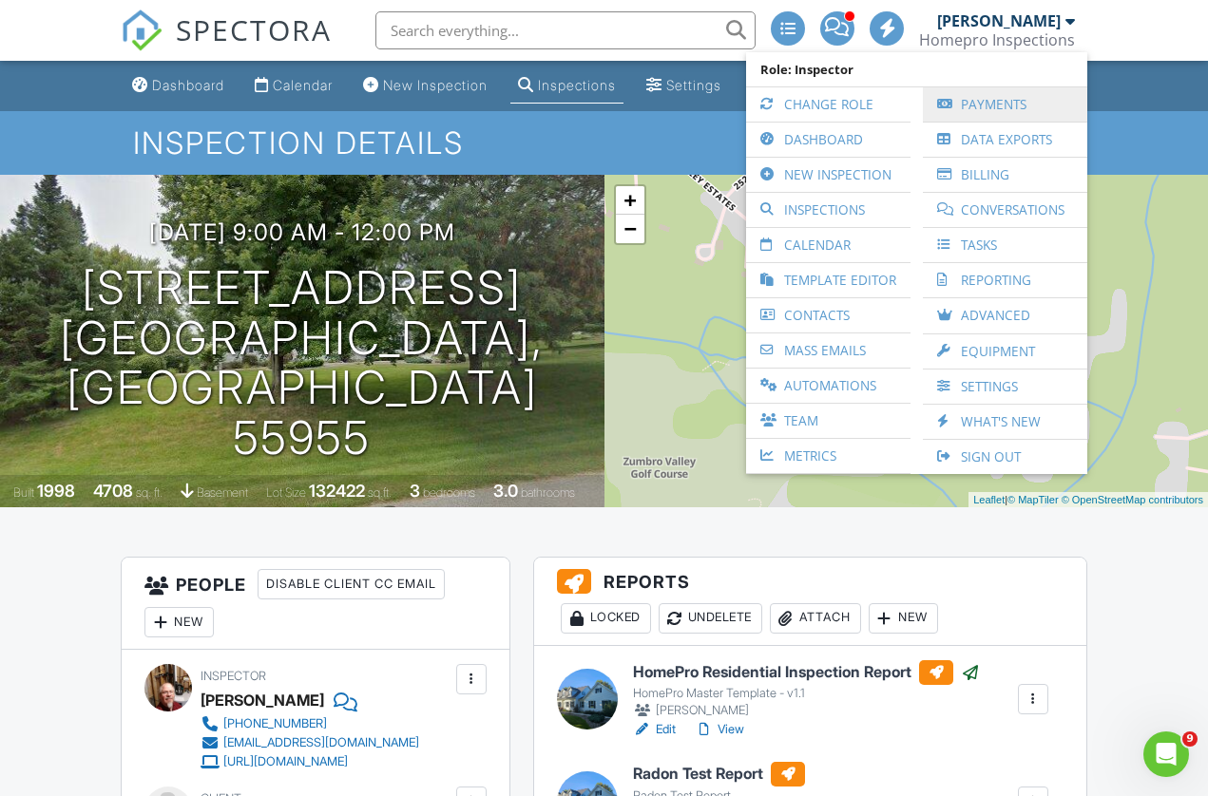
click at [960, 116] on link "Payments" at bounding box center [1004, 104] width 145 height 34
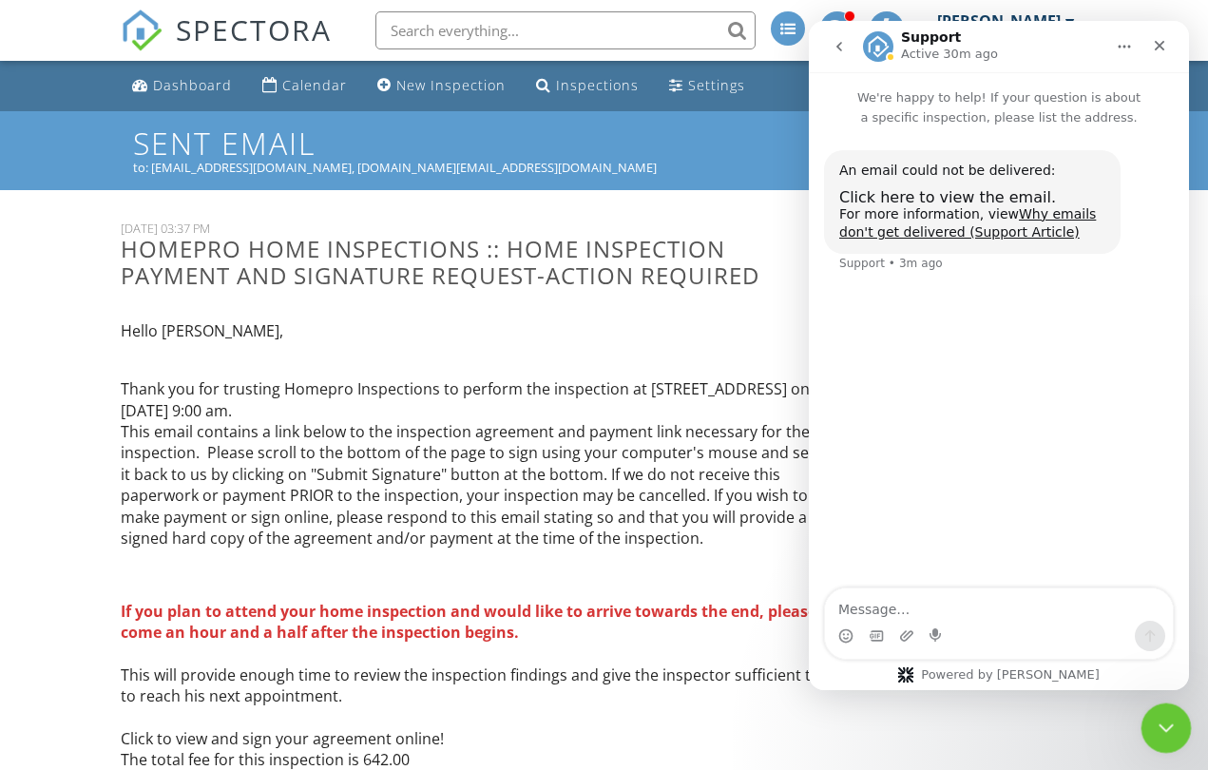
click at [1169, 722] on icon "Close Intercom Messenger" at bounding box center [1162, 725] width 13 height 8
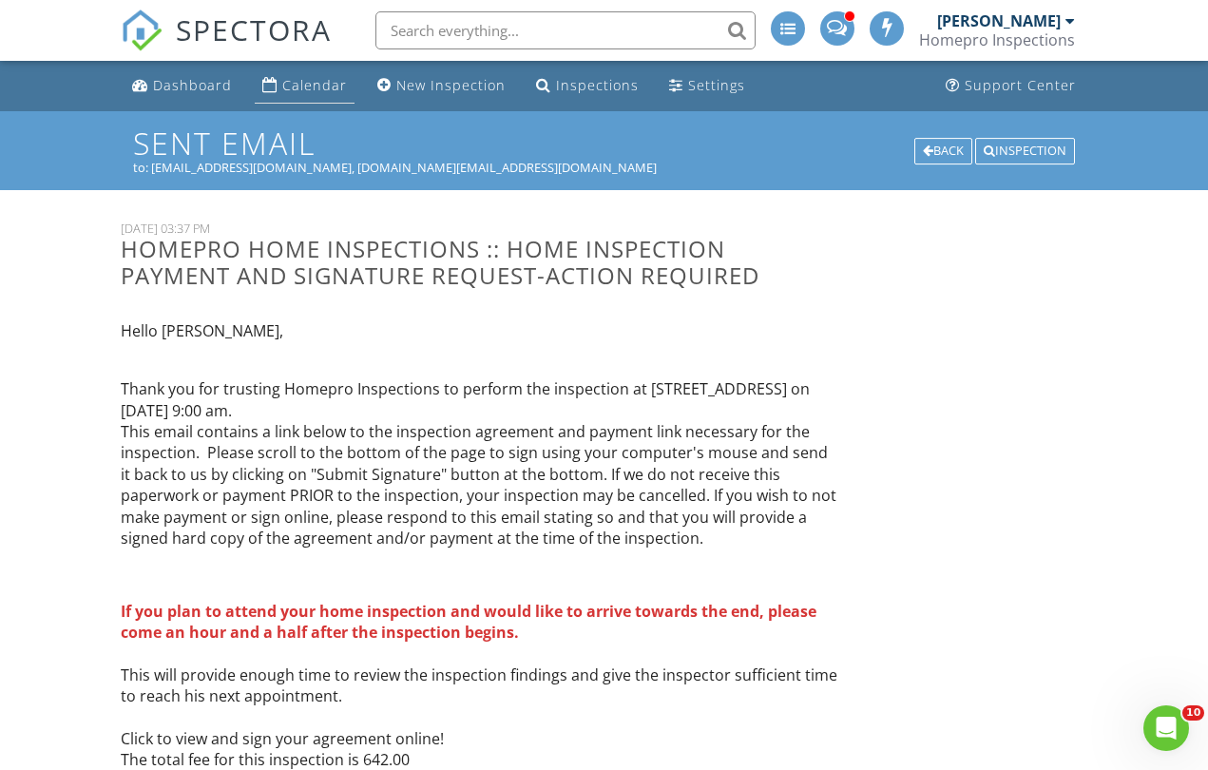
click at [286, 81] on div "Calendar" at bounding box center [314, 85] width 65 height 18
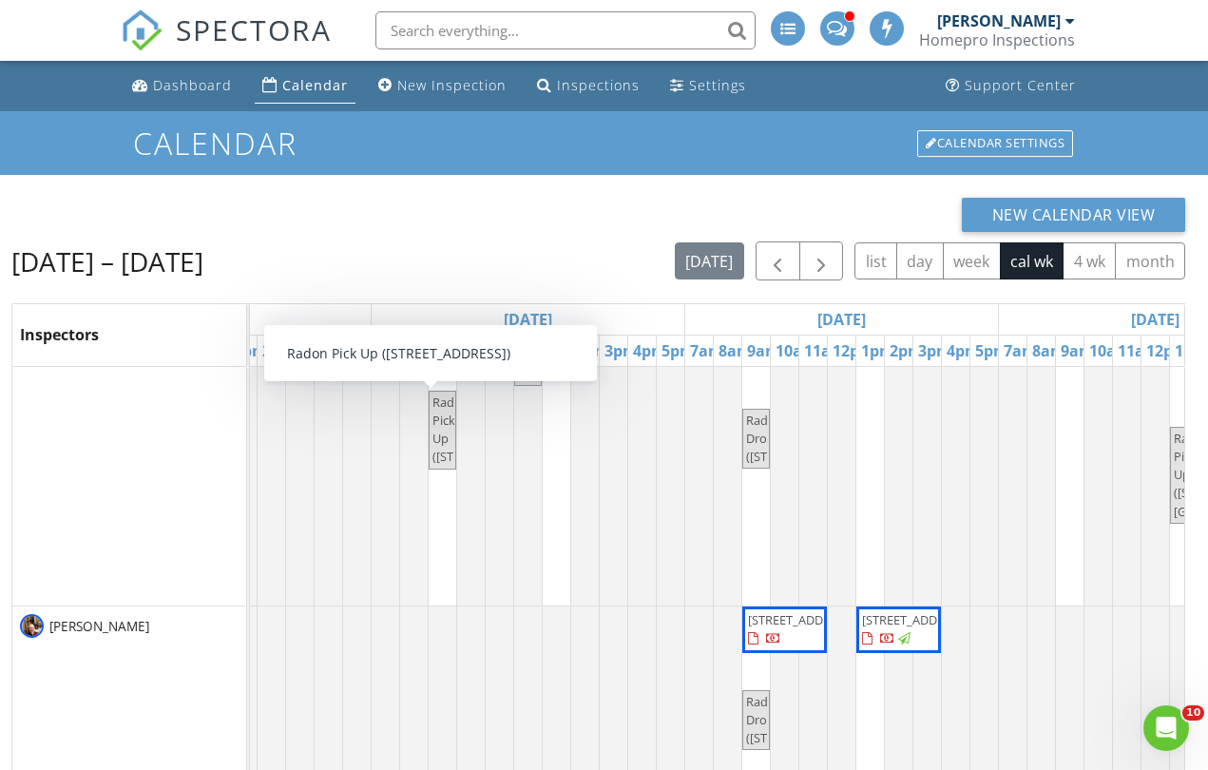
scroll to position [60, 260]
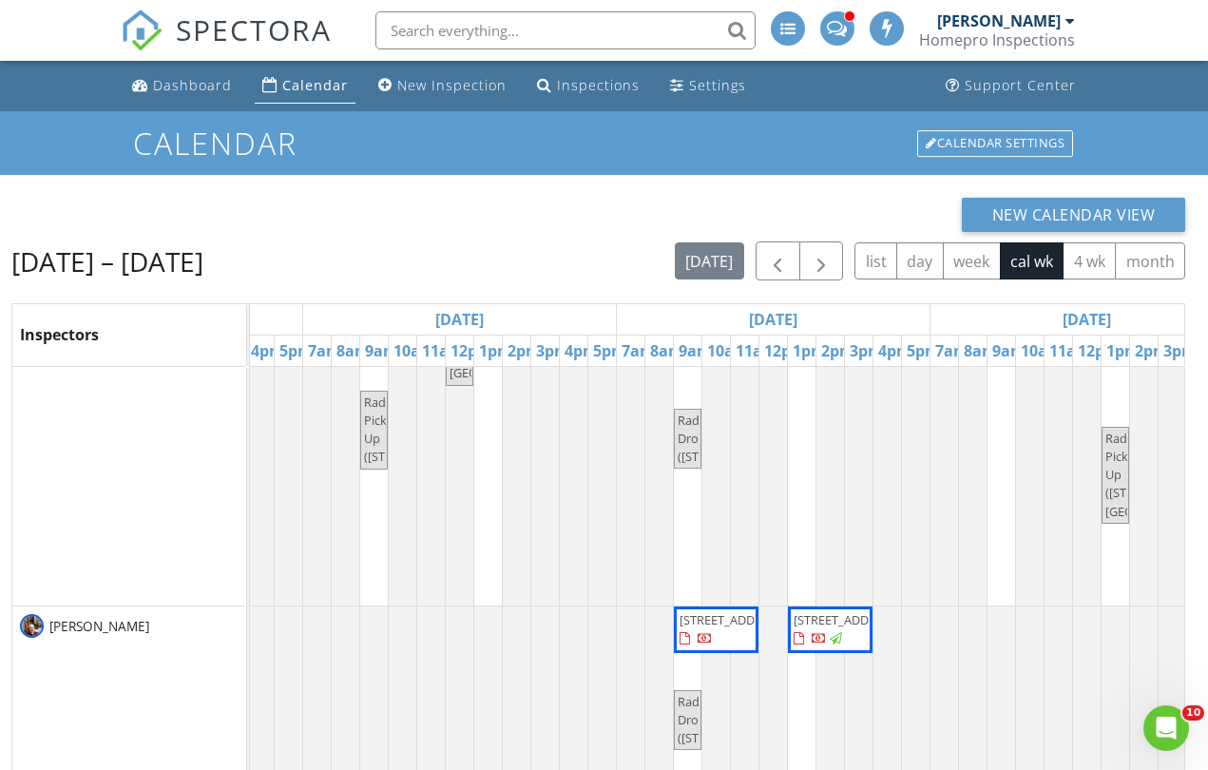
click at [707, 628] on span "[STREET_ADDRESS]" at bounding box center [732, 619] width 106 height 17
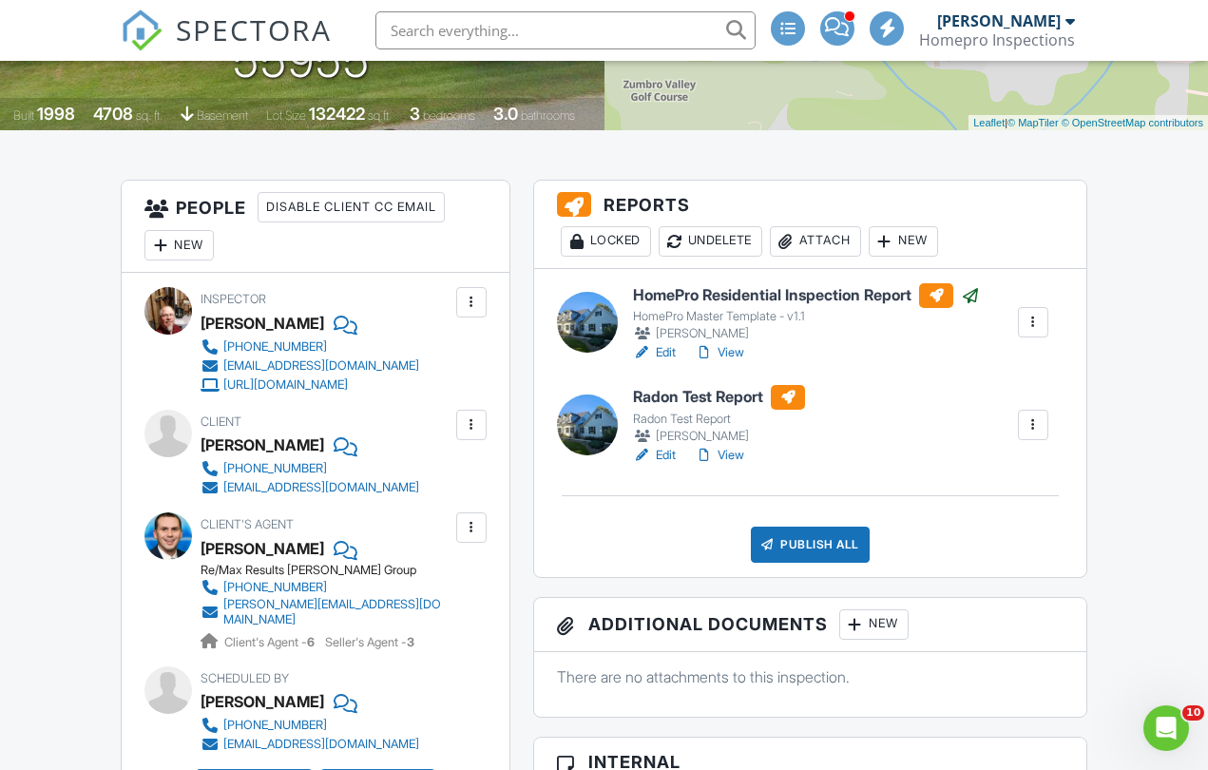
scroll to position [315, 0]
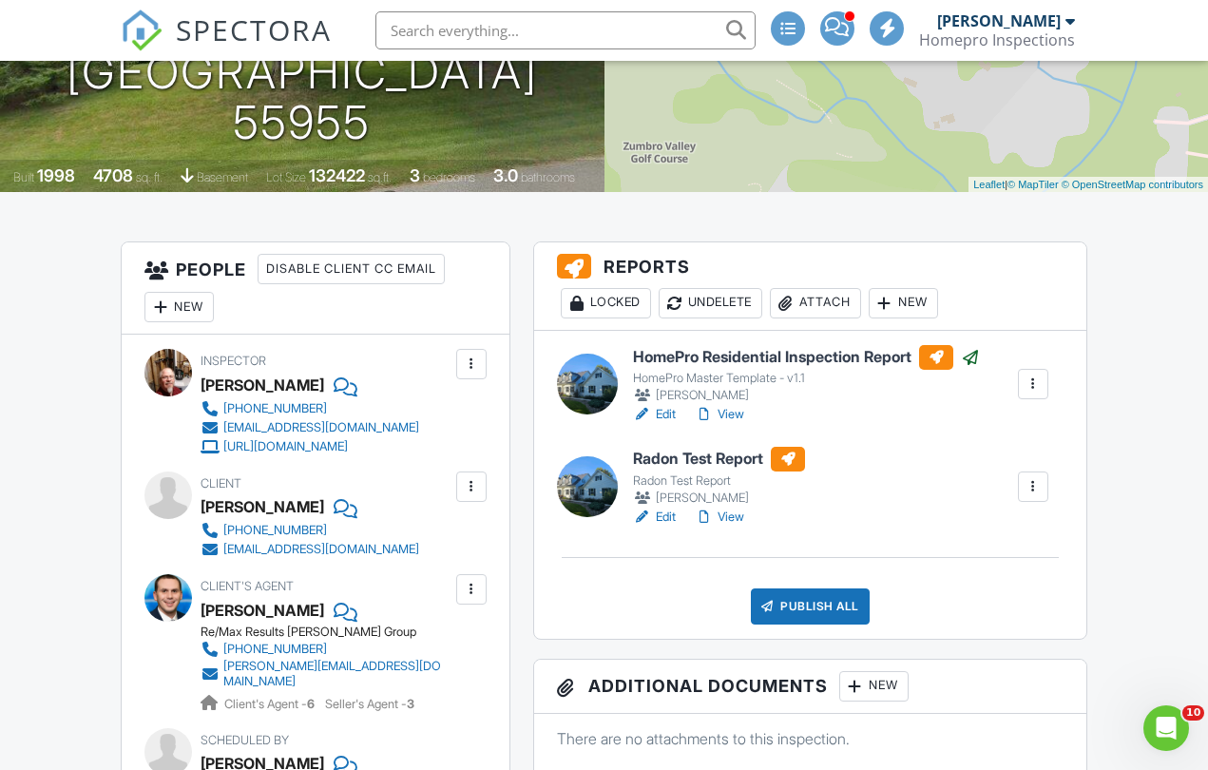
click at [835, 300] on div "Attach" at bounding box center [815, 303] width 91 height 30
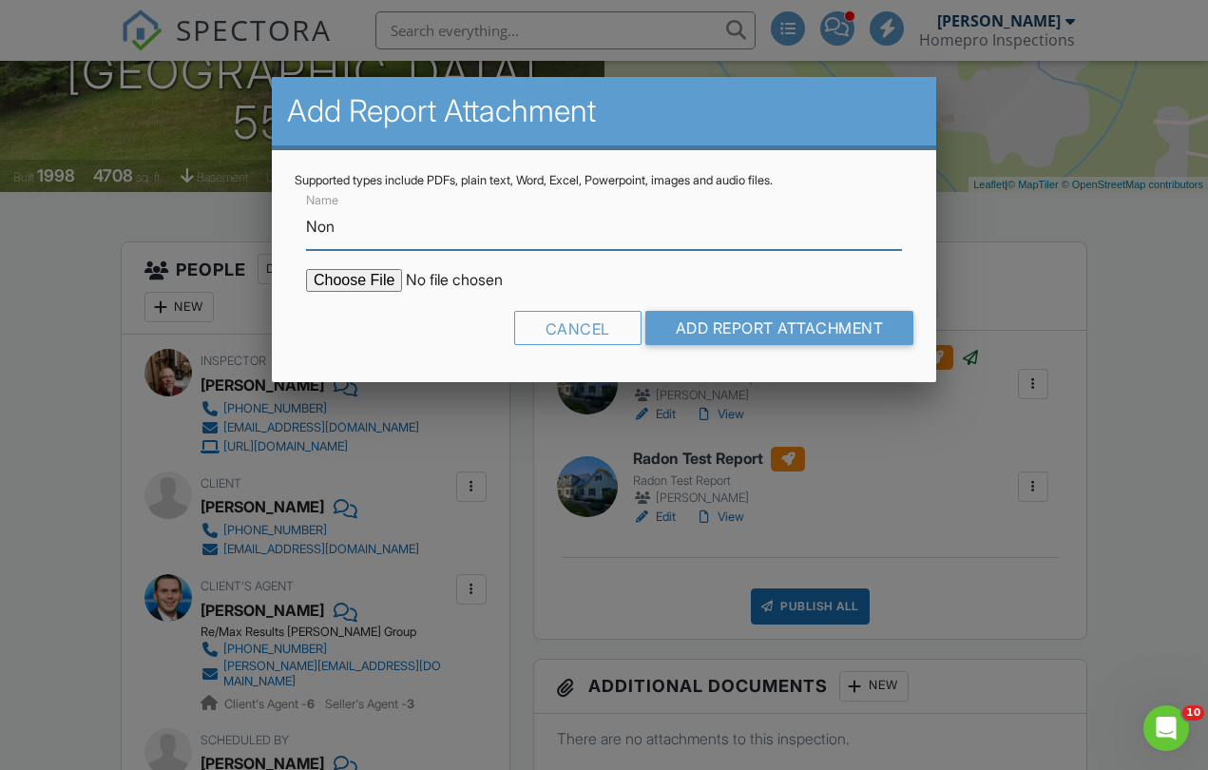
type input "Non"
click at [336, 280] on input "file" at bounding box center [467, 280] width 323 height 23
type input "C:\fakepath\082725 - Borse Mold.pdf"
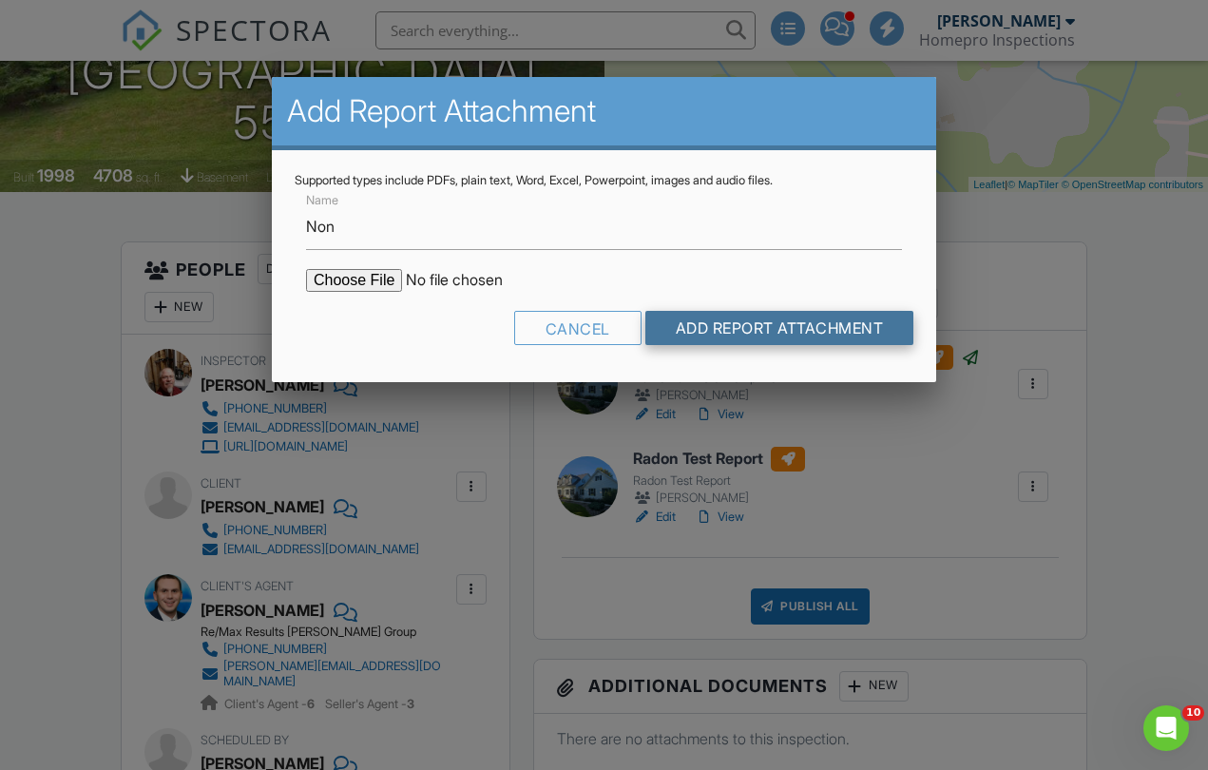
click at [766, 322] on input "Add Report Attachment" at bounding box center [779, 328] width 269 height 34
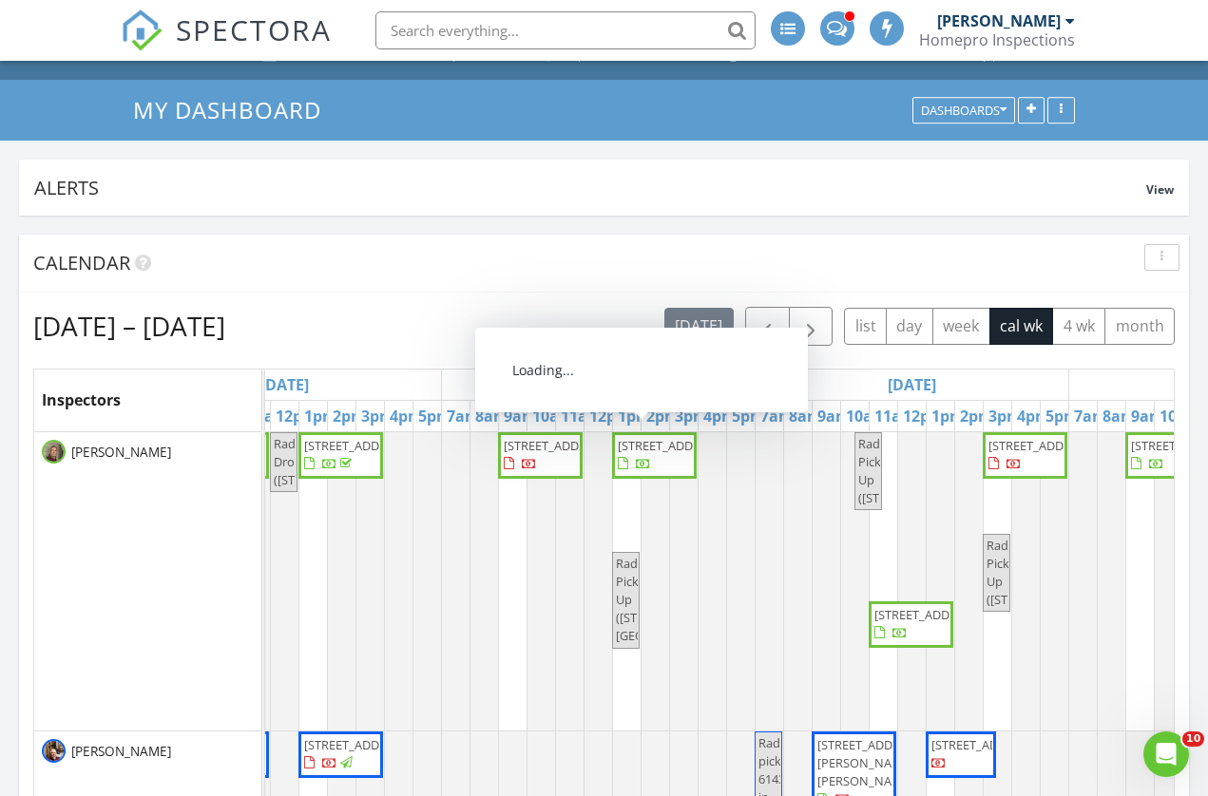
scroll to position [0, 795]
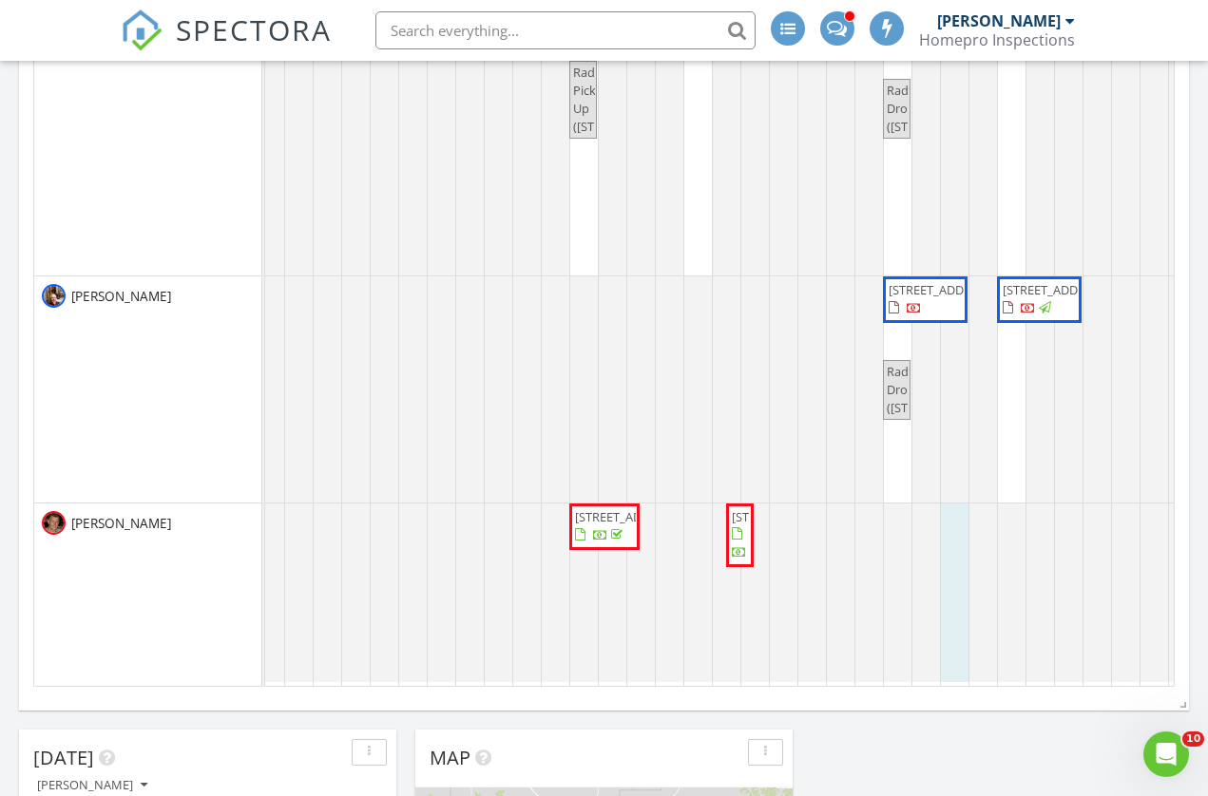
click at [199, 610] on div at bounding box center [199, 593] width 0 height 179
click at [199, 647] on div at bounding box center [199, 593] width 0 height 179
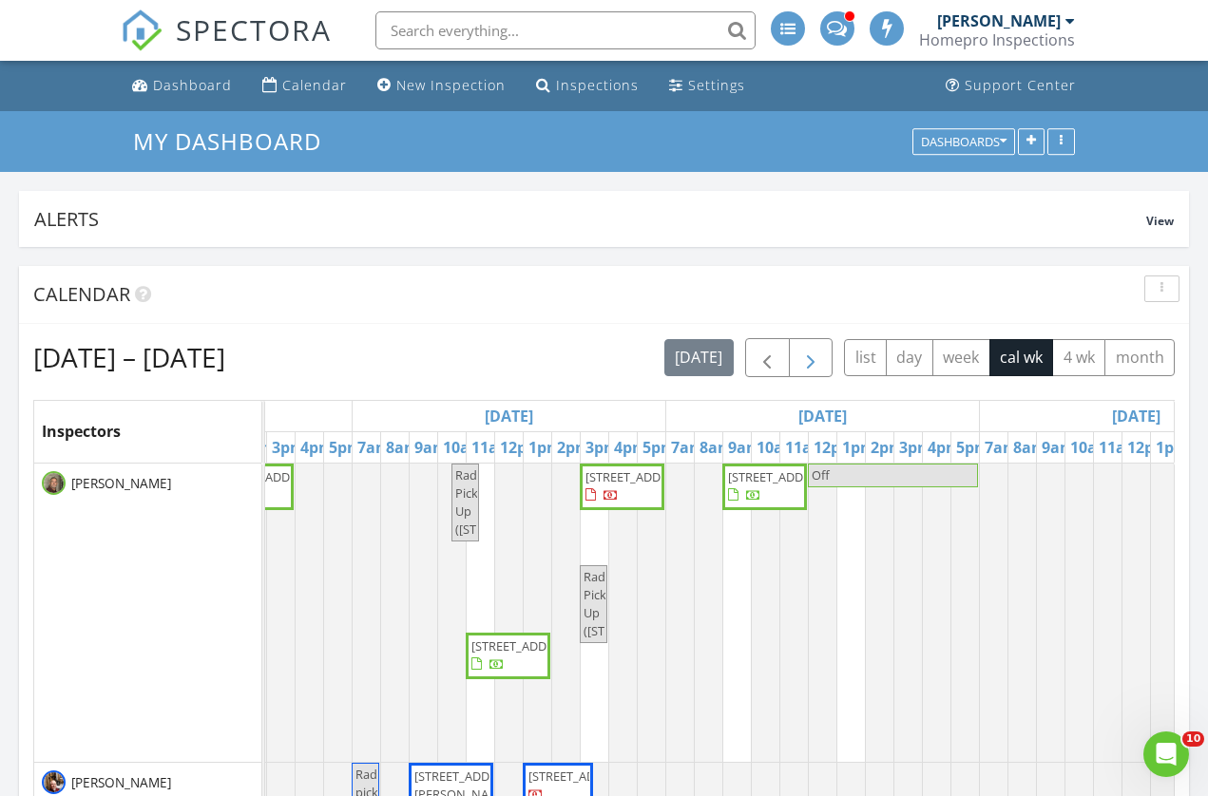
click at [808, 348] on span "button" at bounding box center [810, 358] width 23 height 23
